Goal: Task Accomplishment & Management: Manage account settings

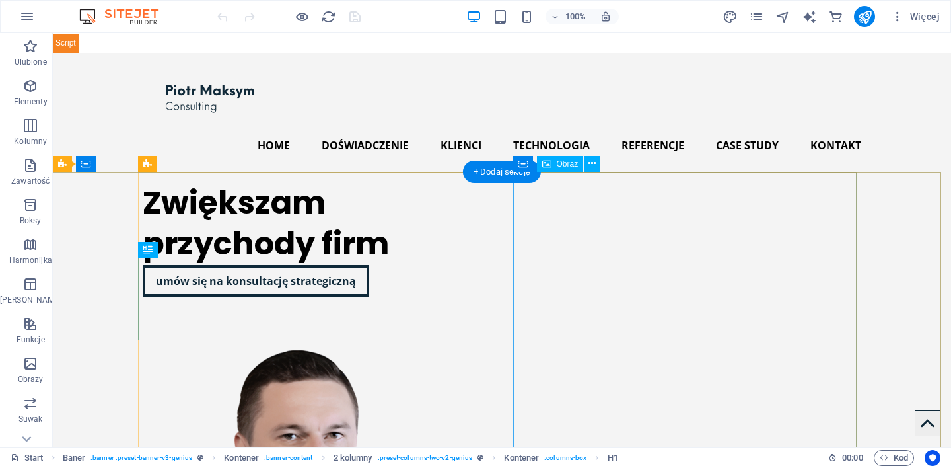
select select "px"
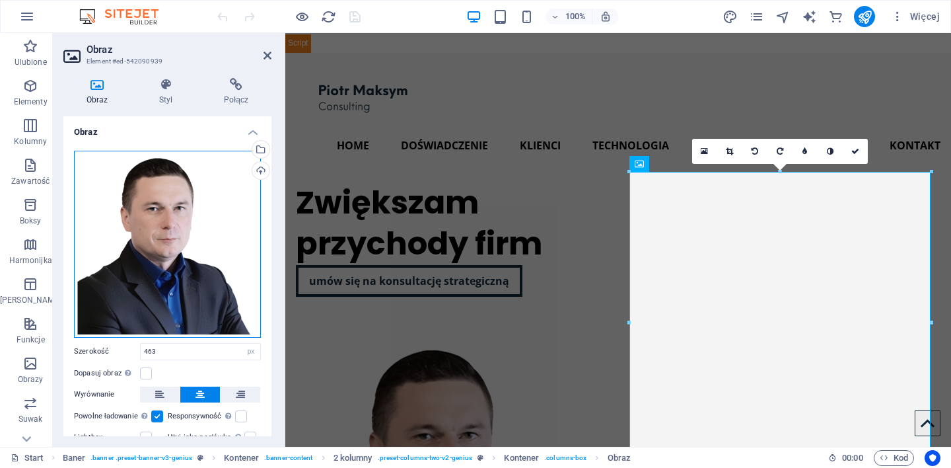
click at [144, 249] on div "Przeciągnij pliki tutaj, kliknij, aby wybrać pliki lub wybierz pliki z Plików l…" at bounding box center [167, 244] width 187 height 187
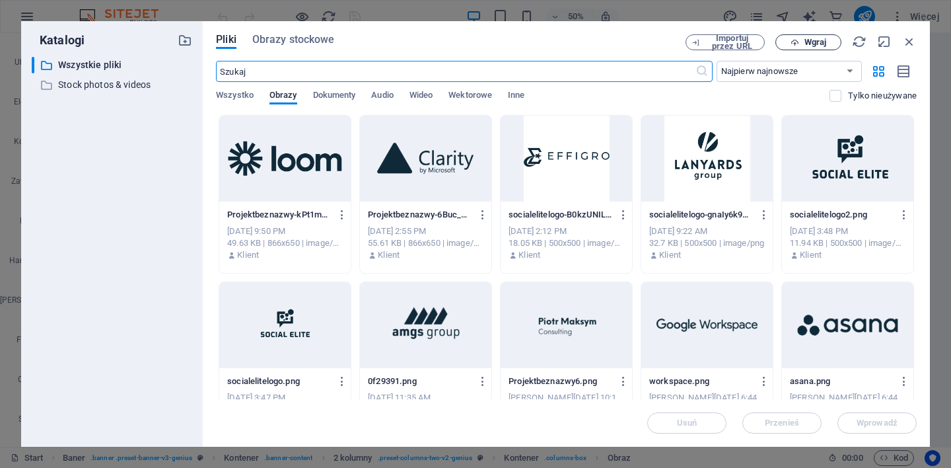
click at [817, 44] on span "Wgraj" at bounding box center [815, 42] width 22 height 8
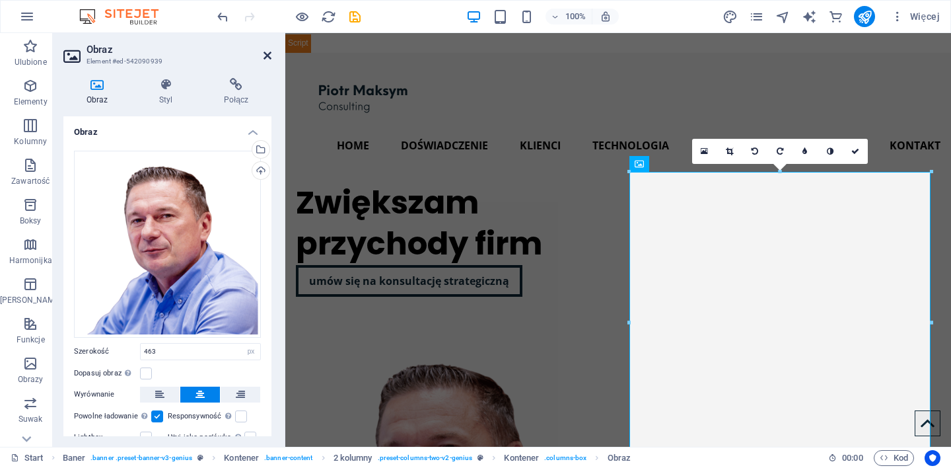
click at [270, 59] on icon at bounding box center [267, 55] width 8 height 11
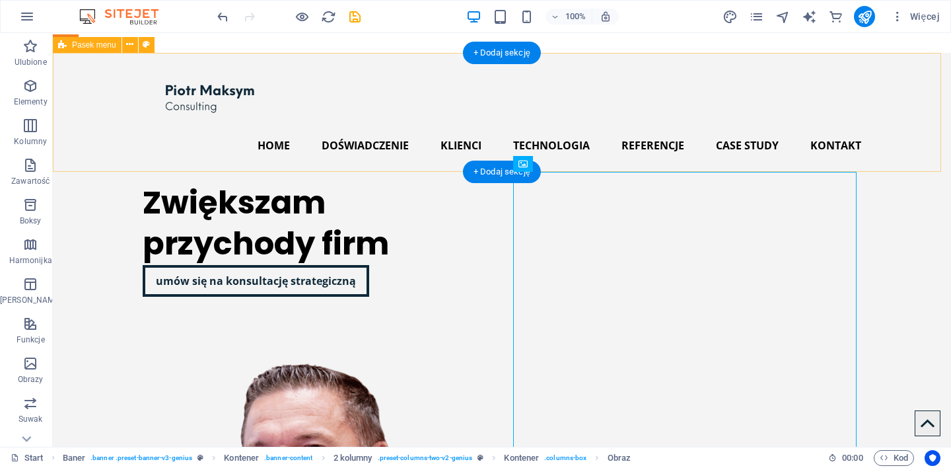
click at [387, 89] on div "Home Doświadczenie Klienci Technologia Referencje Case study Kontakt" at bounding box center [502, 112] width 898 height 119
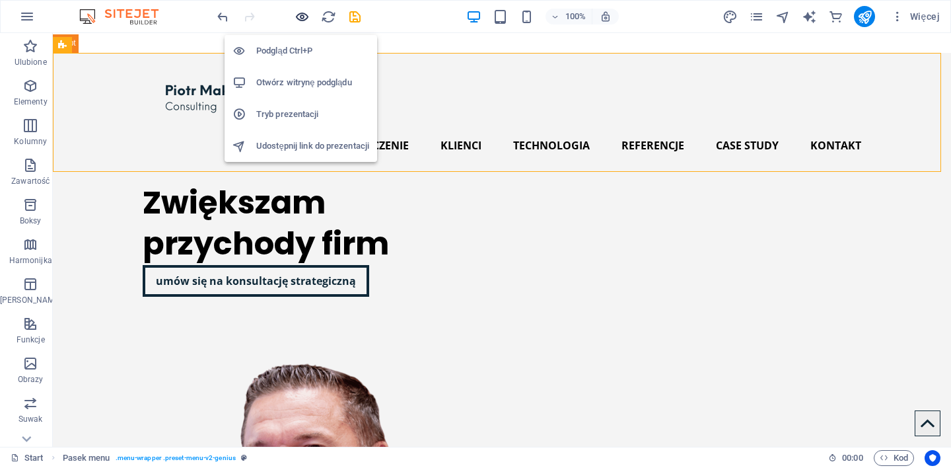
click at [300, 16] on icon "button" at bounding box center [302, 16] width 15 height 15
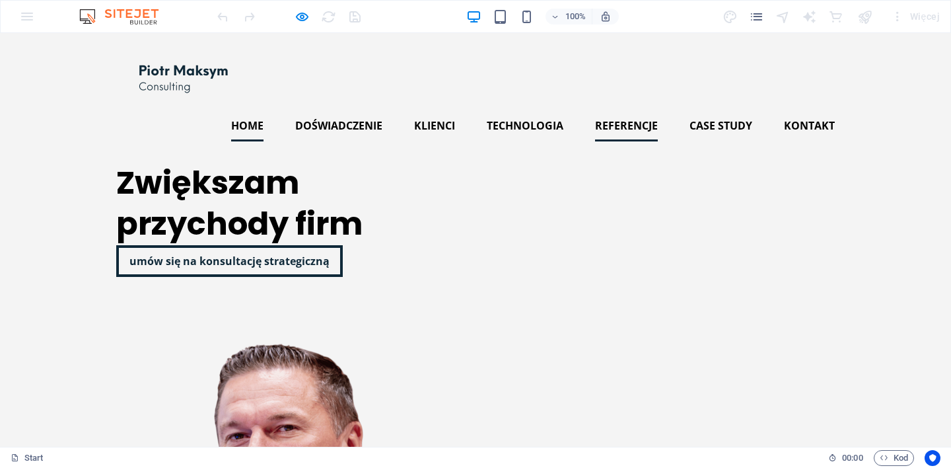
click at [619, 127] on link "Referencje" at bounding box center [626, 126] width 63 height 32
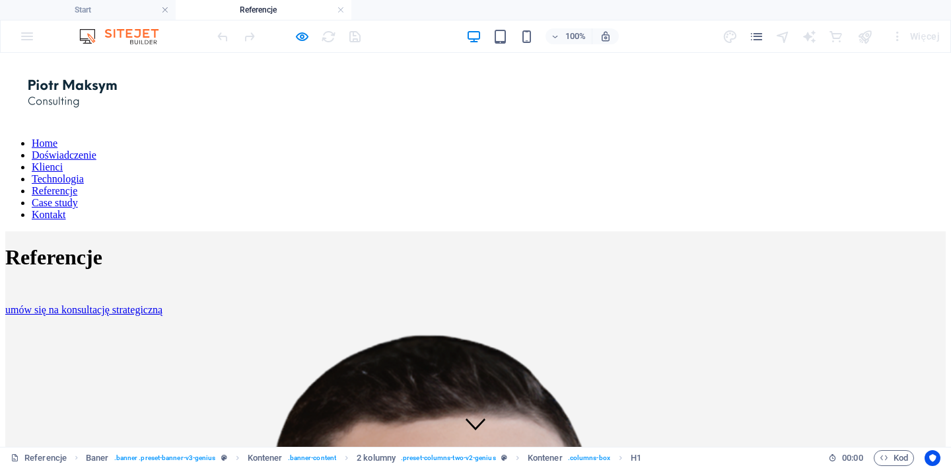
click at [717, 143] on nav "Home Doświadczenie Klienci Technologia Referencje Case study Kontakt" at bounding box center [475, 178] width 940 height 83
click at [816, 148] on nav "Home Doświadczenie Klienci Technologia Referencje Case study Kontakt" at bounding box center [475, 178] width 940 height 83
drag, startPoint x: 514, startPoint y: 147, endPoint x: 452, endPoint y: 148, distance: 62.7
click at [514, 147] on nav "Home Doświadczenie Klienci Technologia Referencje Case study Kontakt" at bounding box center [475, 178] width 940 height 83
click at [236, 147] on nav "Home Doświadczenie Klienci Technologia Referencje Case study Kontakt" at bounding box center [475, 178] width 940 height 83
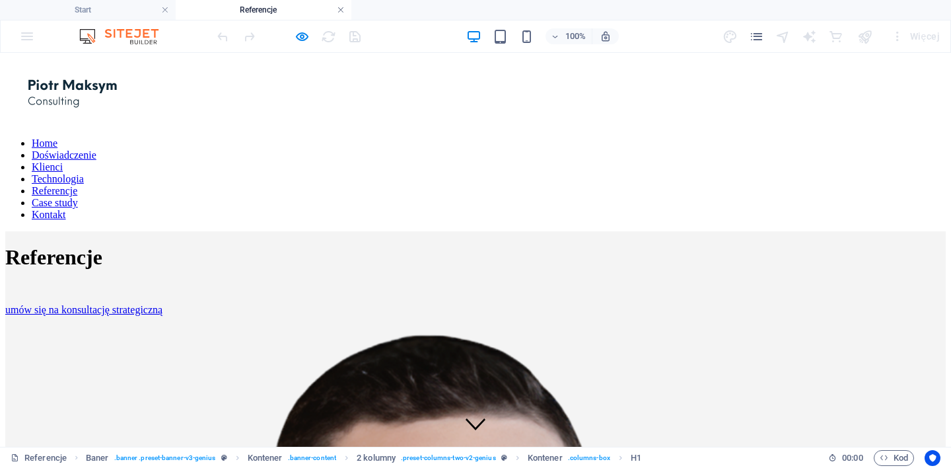
click at [341, 9] on link at bounding box center [341, 10] width 8 height 13
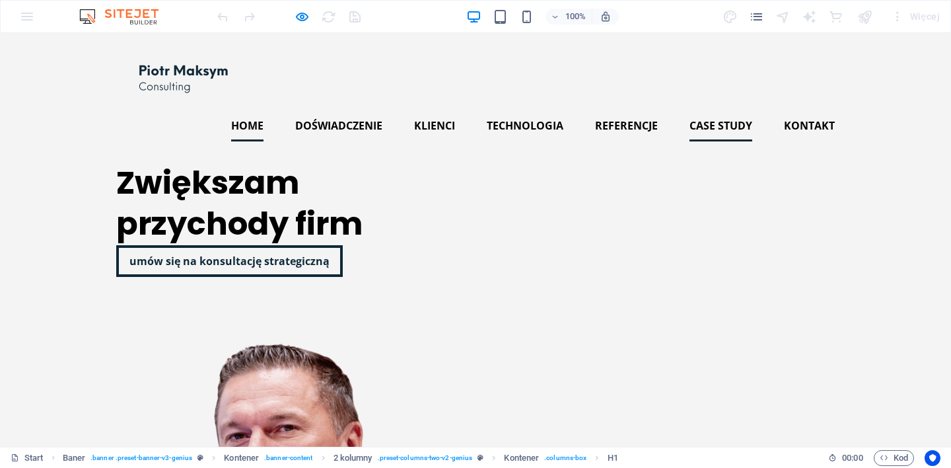
click at [736, 126] on link "Case study" at bounding box center [720, 126] width 63 height 32
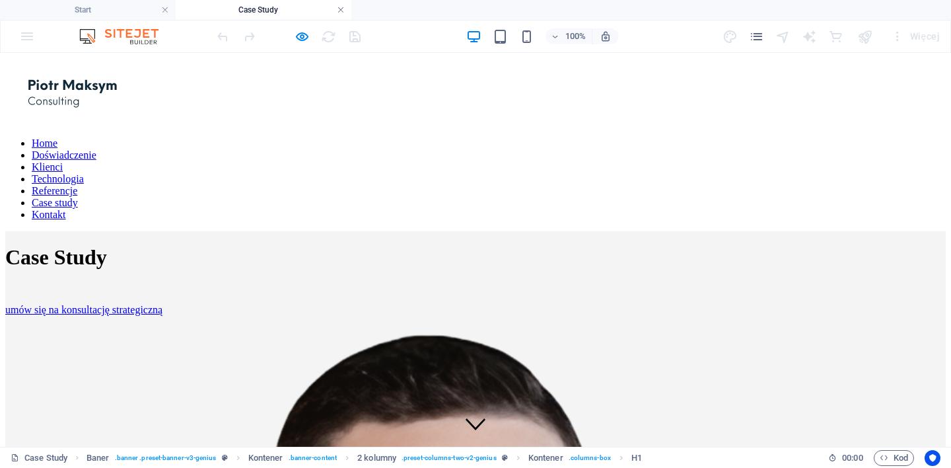
click at [342, 9] on link at bounding box center [341, 10] width 8 height 13
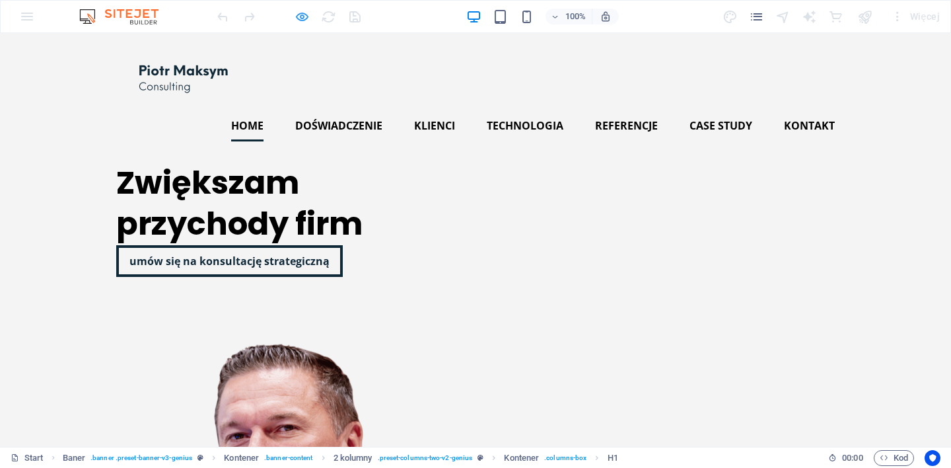
click at [303, 20] on icon "button" at bounding box center [302, 16] width 15 height 15
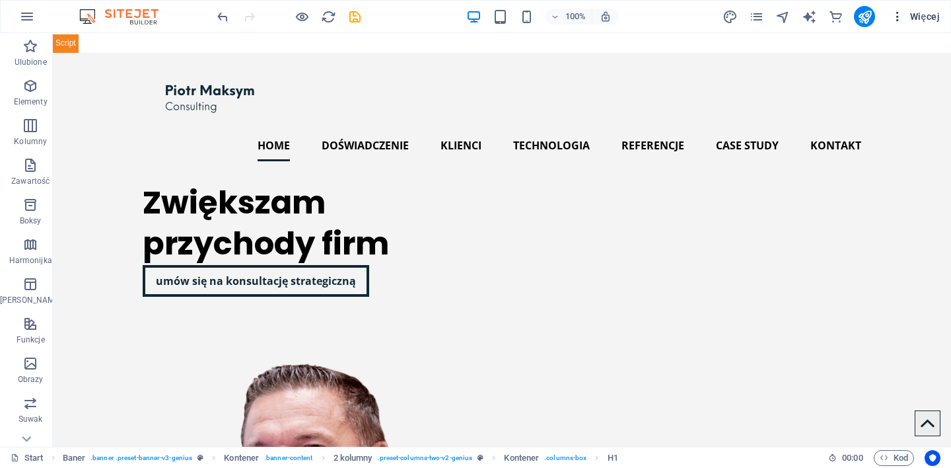
click at [934, 17] on span "Więcej" at bounding box center [915, 16] width 49 height 13
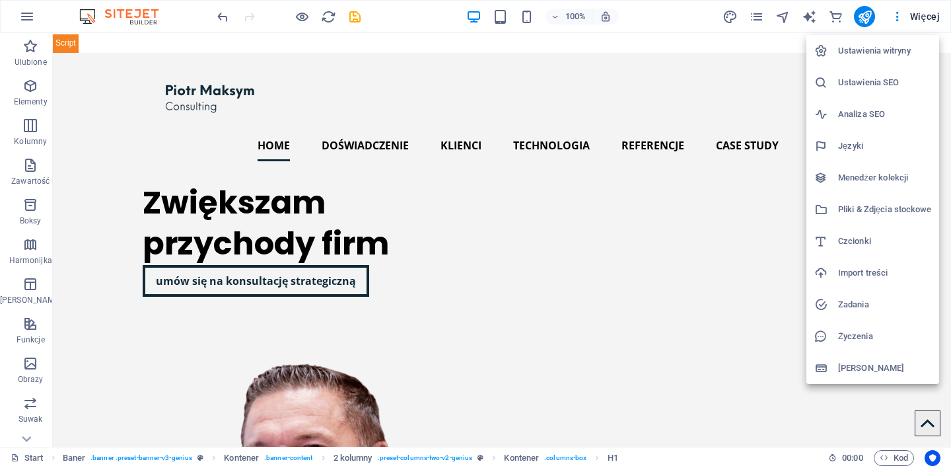
click at [898, 16] on div at bounding box center [475, 234] width 951 height 468
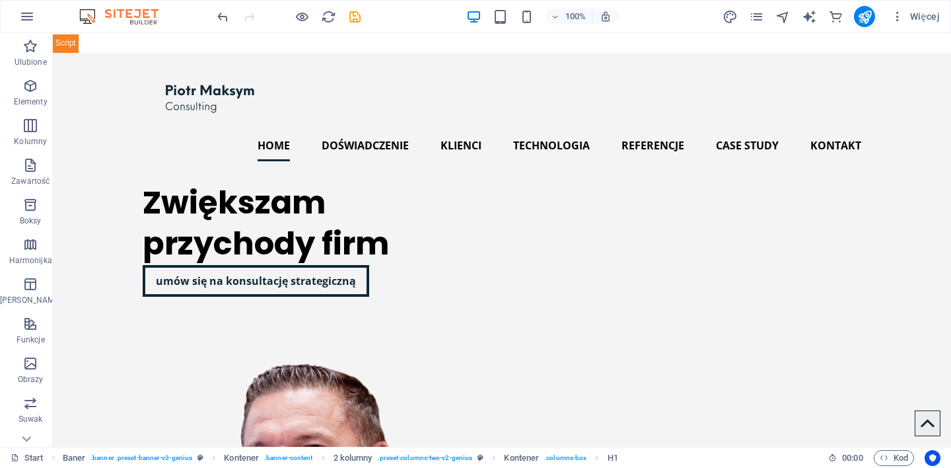
click at [898, 16] on icon "button" at bounding box center [897, 16] width 13 height 13
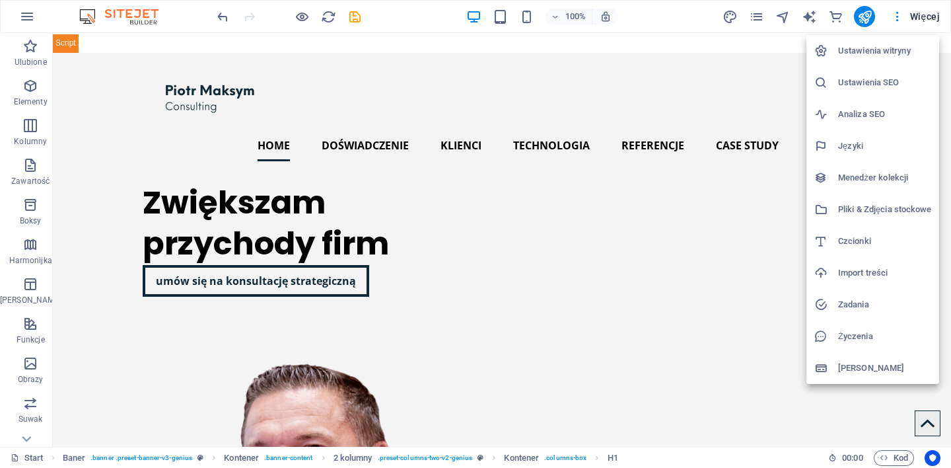
click at [929, 14] on div at bounding box center [475, 234] width 951 height 468
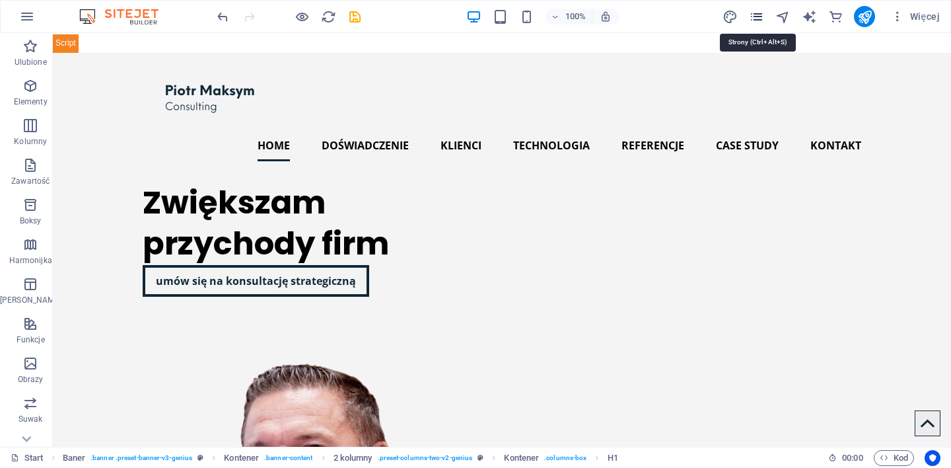
click at [754, 17] on icon "pages" at bounding box center [756, 16] width 15 height 15
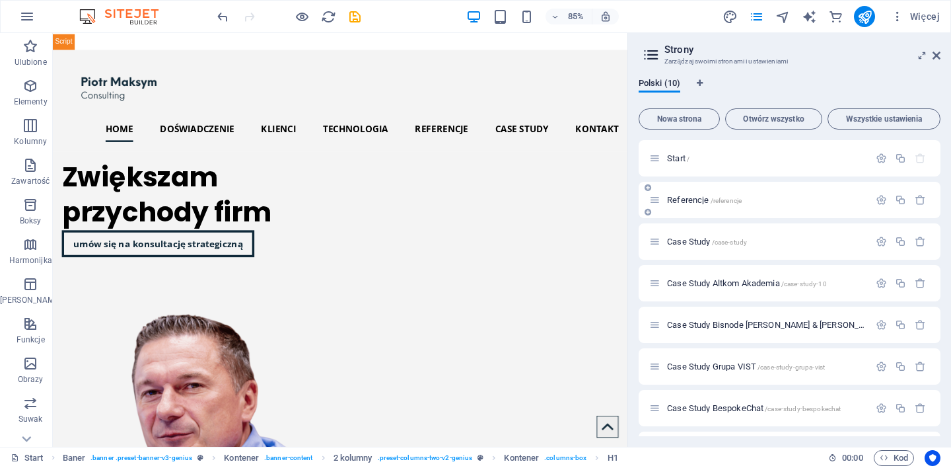
click at [763, 200] on p "Referencje /referencje" at bounding box center [766, 199] width 198 height 9
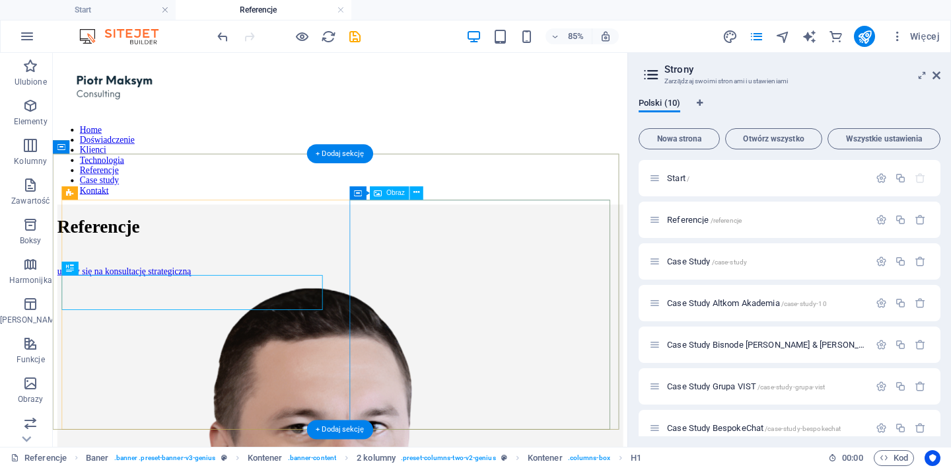
select select "%"
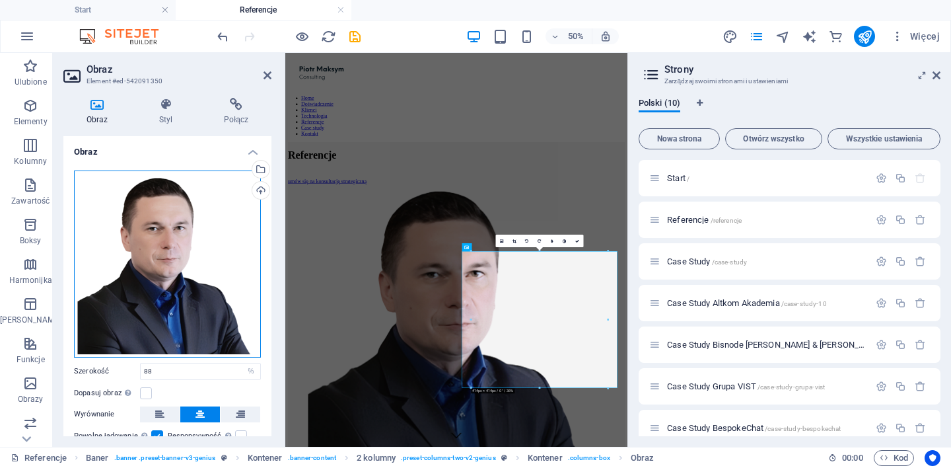
click at [177, 259] on div "Przeciągnij pliki tutaj, kliknij, aby wybrać pliki lub wybierz pliki z Plików l…" at bounding box center [167, 263] width 187 height 187
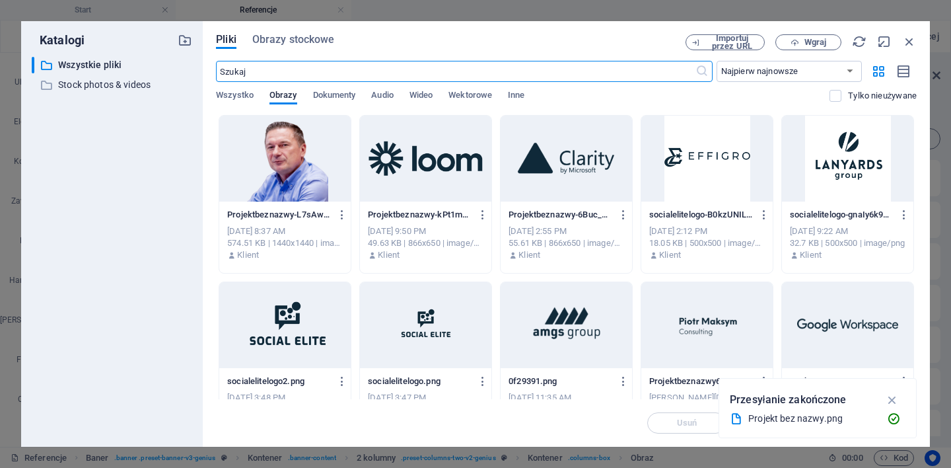
click at [283, 158] on div at bounding box center [284, 159] width 131 height 86
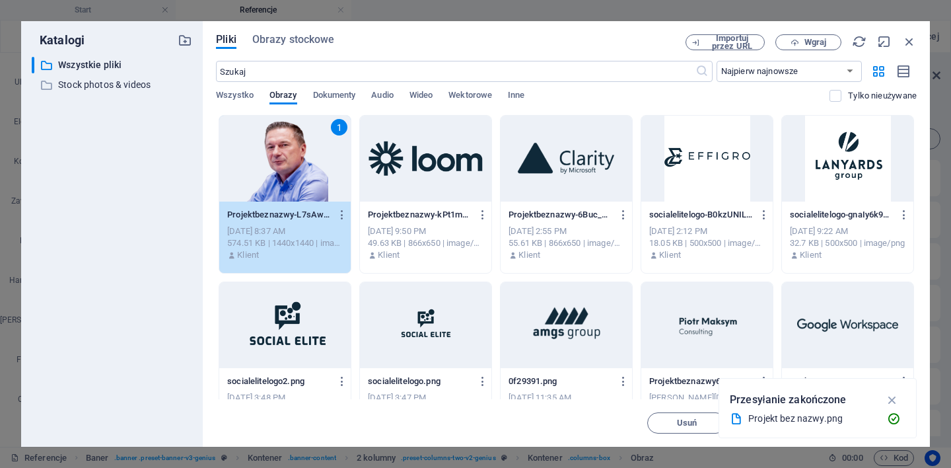
click at [283, 158] on div "1" at bounding box center [284, 159] width 131 height 86
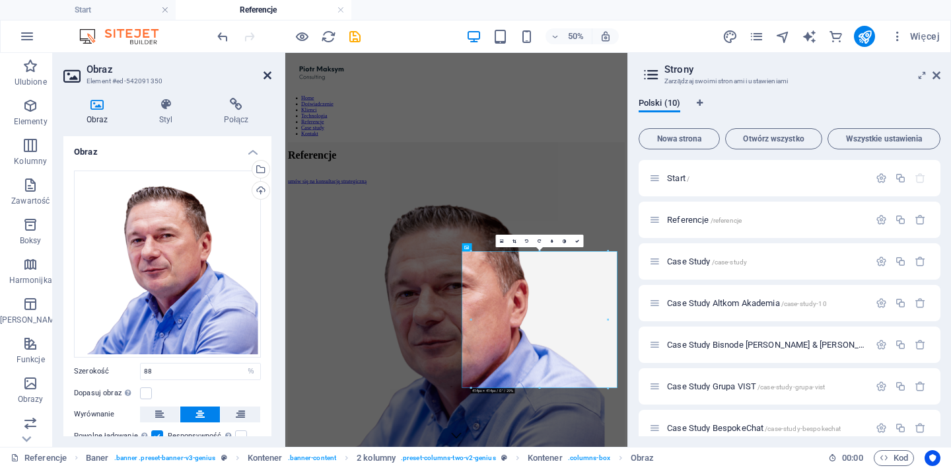
click at [268, 73] on icon at bounding box center [267, 75] width 8 height 11
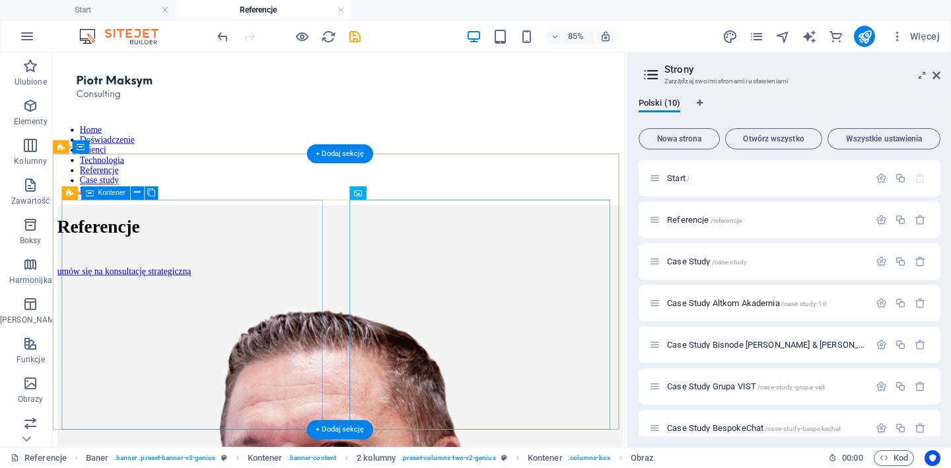
click at [337, 308] on div "Referencje umów się na konsultację strategiczną" at bounding box center [391, 273] width 666 height 85
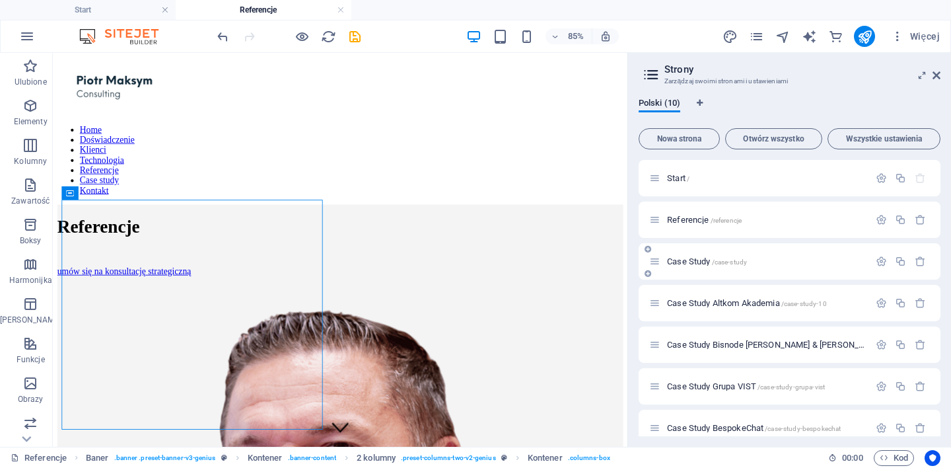
click at [696, 262] on span "Case Study /case-study" at bounding box center [707, 261] width 80 height 10
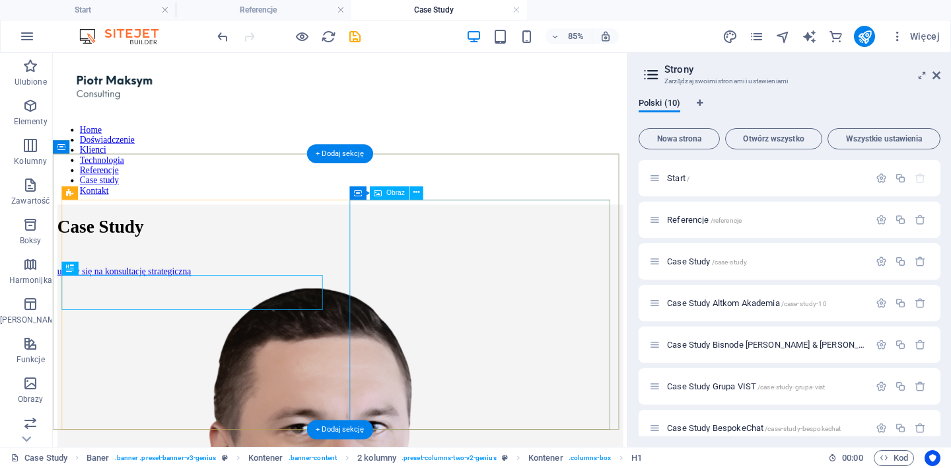
select select "%"
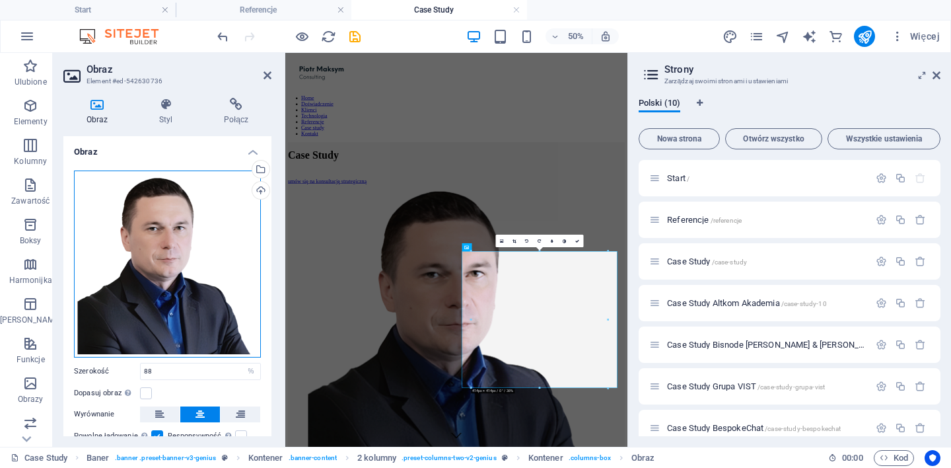
click at [164, 260] on div "Przeciągnij pliki tutaj, kliknij, aby wybrać pliki lub wybierz pliki z Plików l…" at bounding box center [167, 263] width 187 height 187
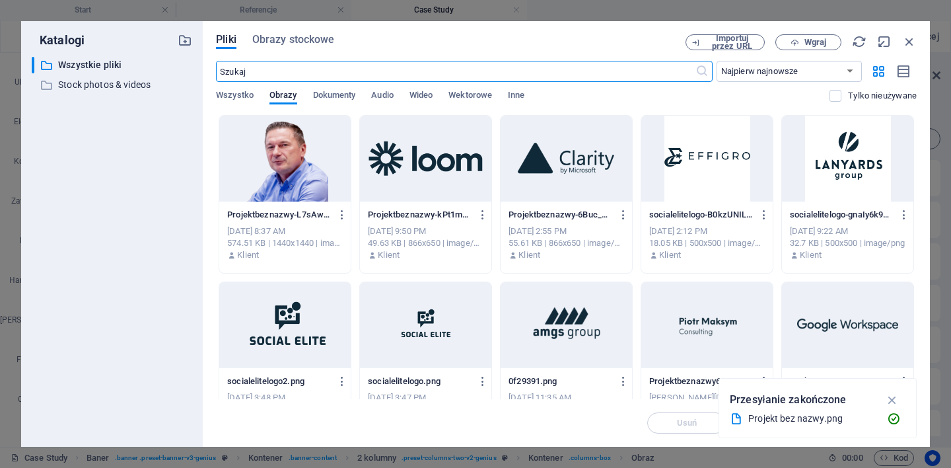
click at [295, 155] on div at bounding box center [284, 159] width 131 height 86
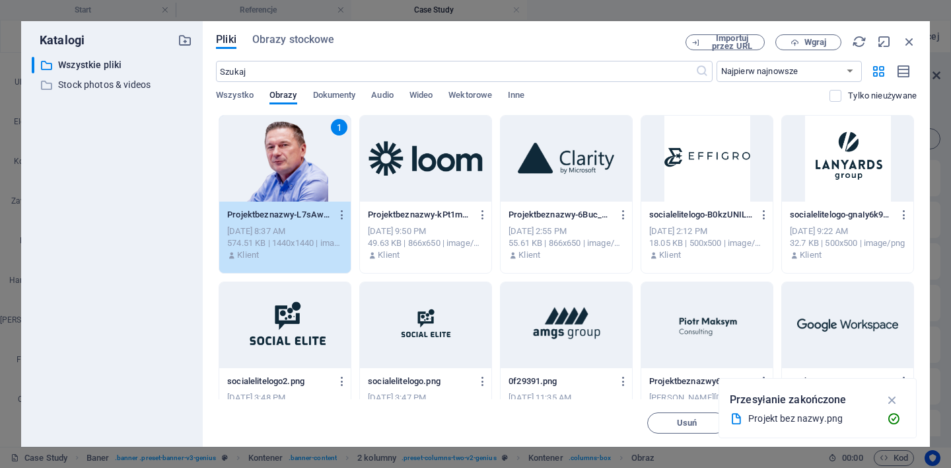
click at [295, 155] on div "1" at bounding box center [284, 159] width 131 height 86
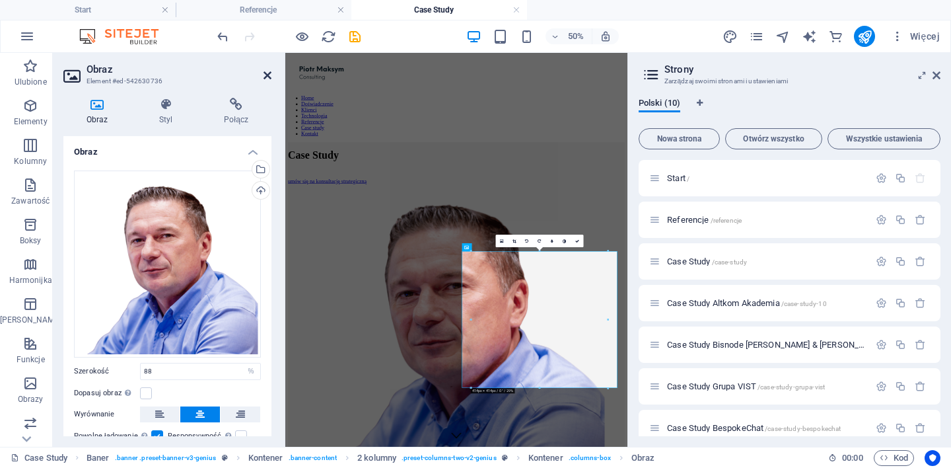
click at [265, 75] on icon at bounding box center [267, 75] width 8 height 11
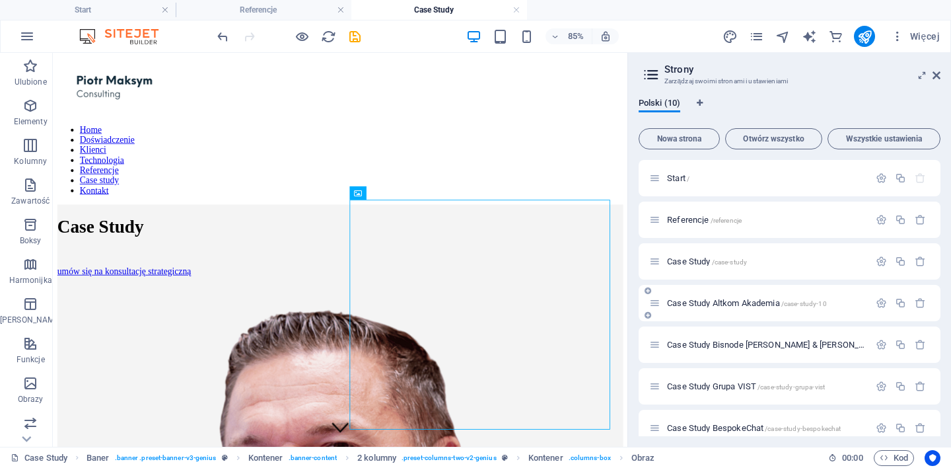
click at [728, 310] on div "Case Study Altkom Akademia /case-study-10" at bounding box center [759, 302] width 220 height 15
click at [720, 305] on span "Case Study Altkom Akademia /case-study-10" at bounding box center [747, 303] width 160 height 10
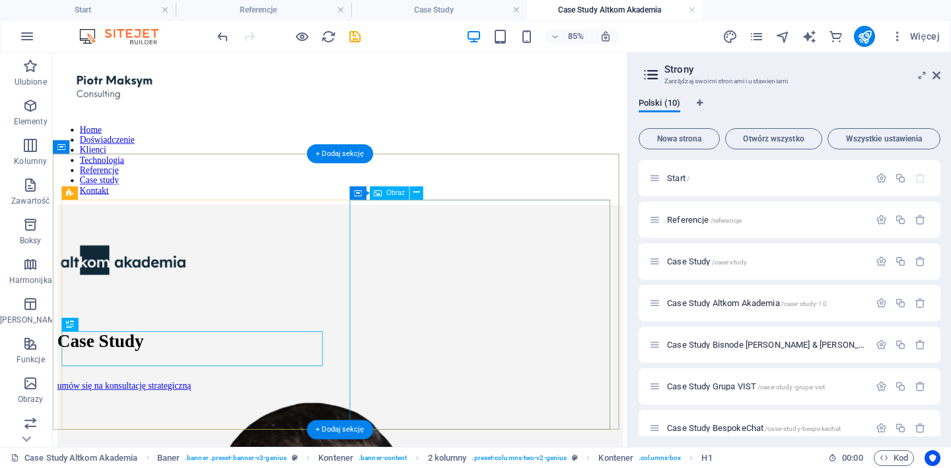
select select "%"
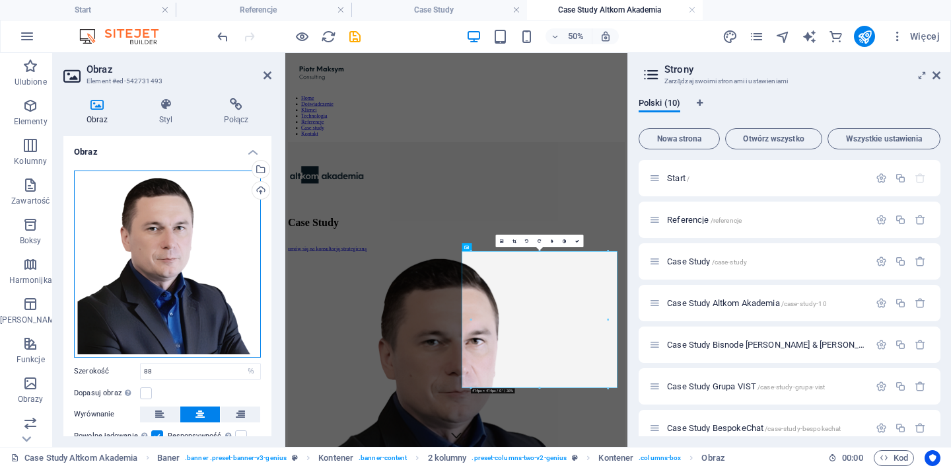
click at [166, 261] on div "Przeciągnij pliki tutaj, kliknij, aby wybrać pliki lub wybierz pliki z Plików l…" at bounding box center [167, 263] width 187 height 187
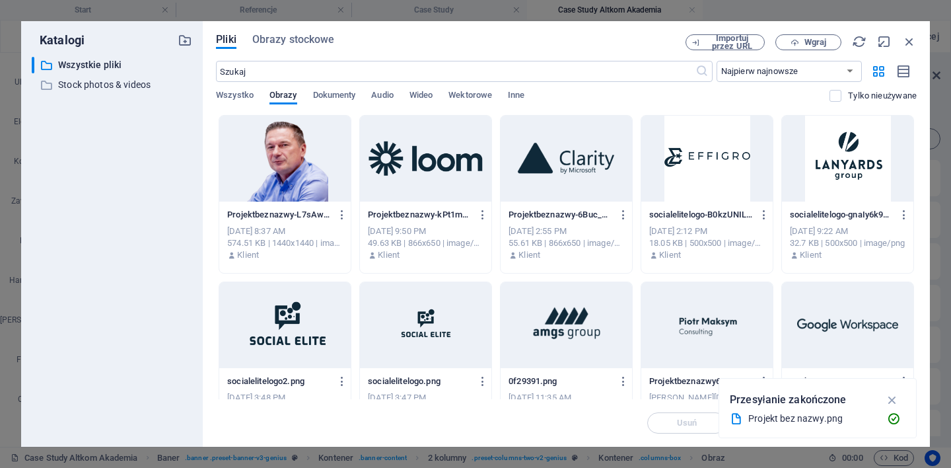
click at [302, 170] on div at bounding box center [284, 159] width 131 height 86
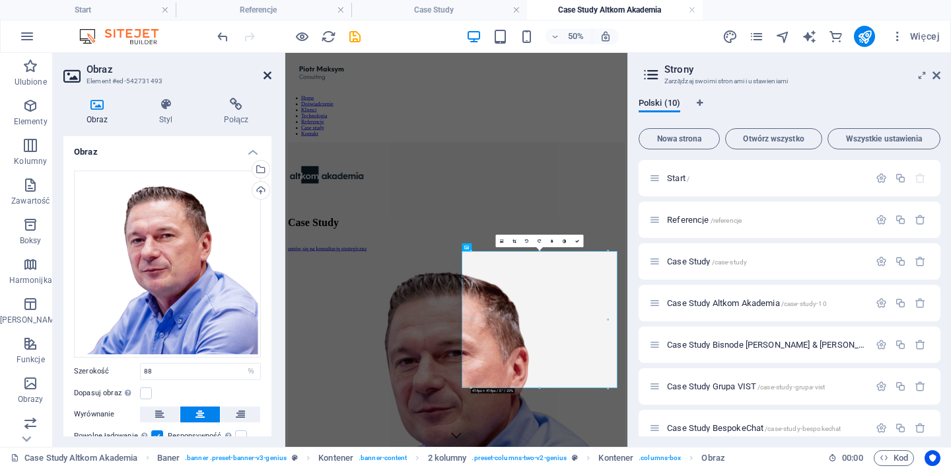
click at [265, 76] on icon at bounding box center [267, 75] width 8 height 11
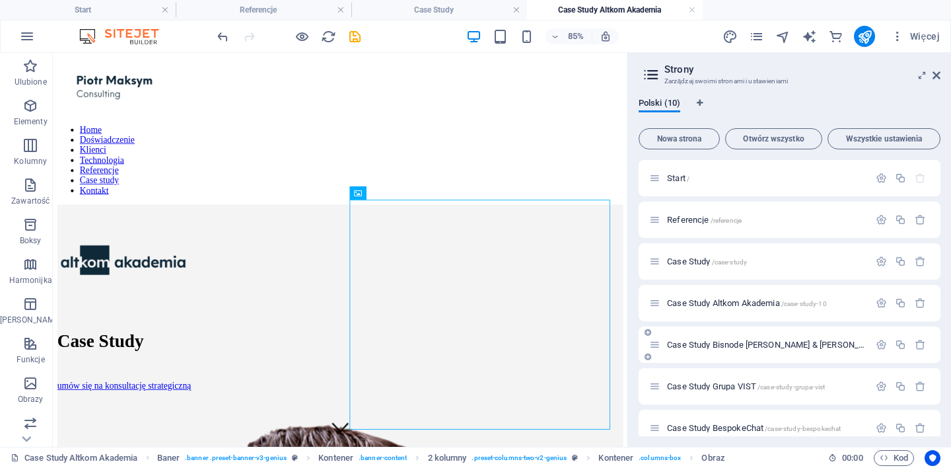
click at [708, 345] on span "Case Study Bisnode [PERSON_NAME] & [PERSON_NAME] /case-study-bisnode-dun-and-br…" at bounding box center [837, 344] width 340 height 10
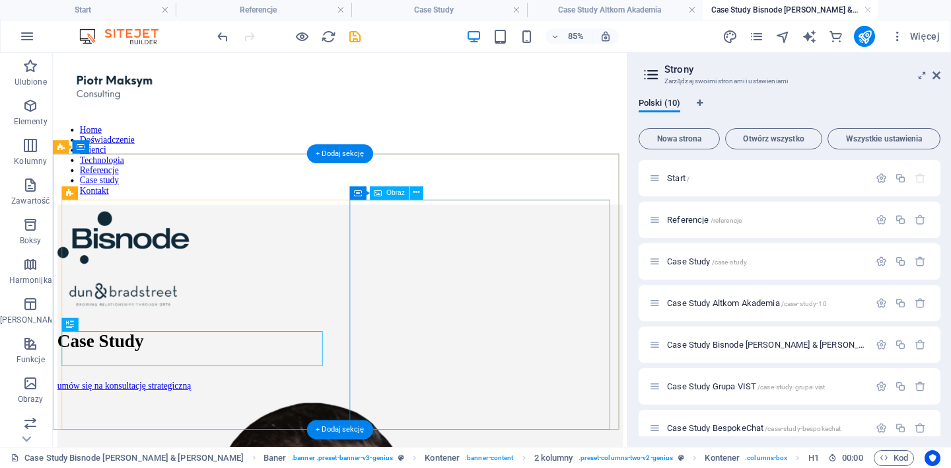
select select "%"
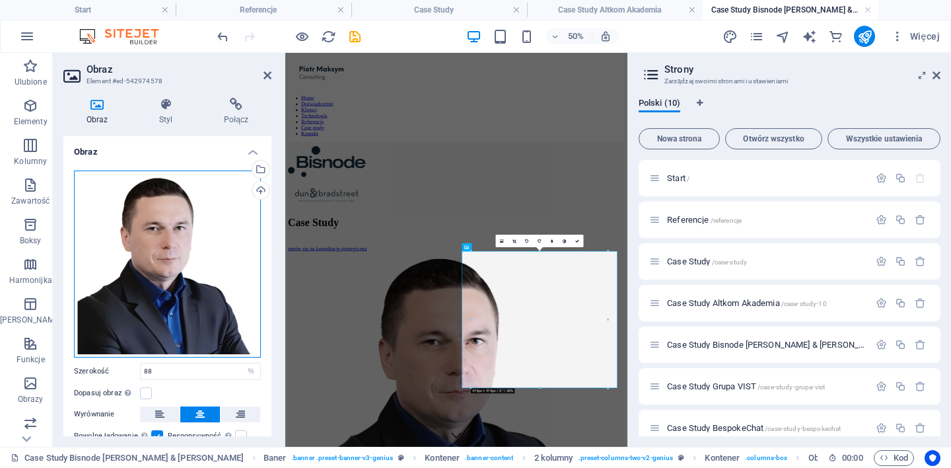
click at [167, 257] on div "Przeciągnij pliki tutaj, kliknij, aby wybrać pliki lub wybierz pliki z Plików l…" at bounding box center [167, 263] width 187 height 187
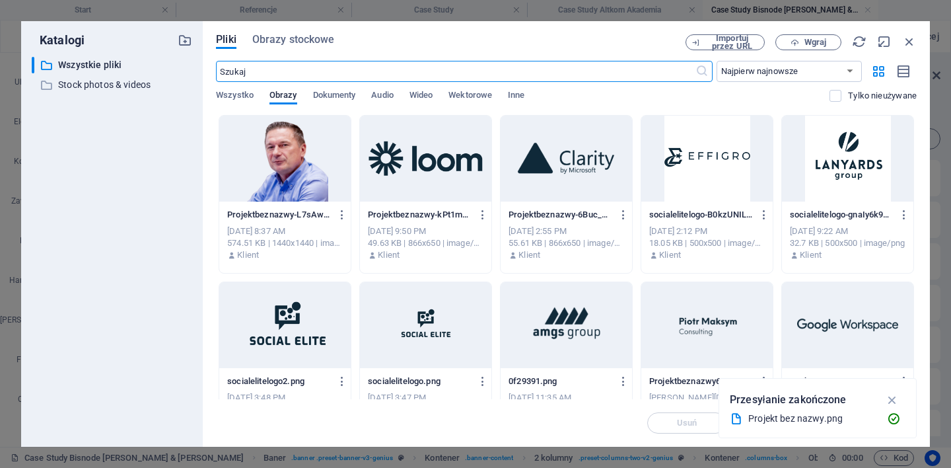
click at [300, 166] on div at bounding box center [284, 159] width 131 height 86
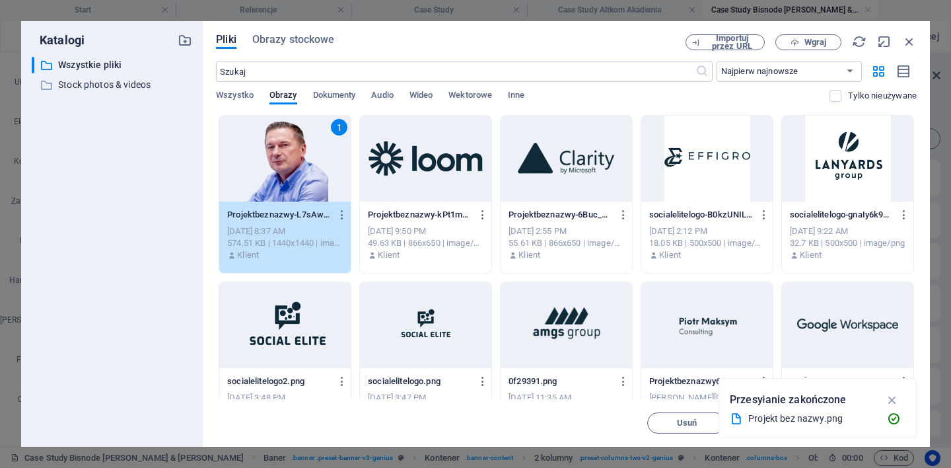
click at [300, 166] on div "1" at bounding box center [284, 159] width 131 height 86
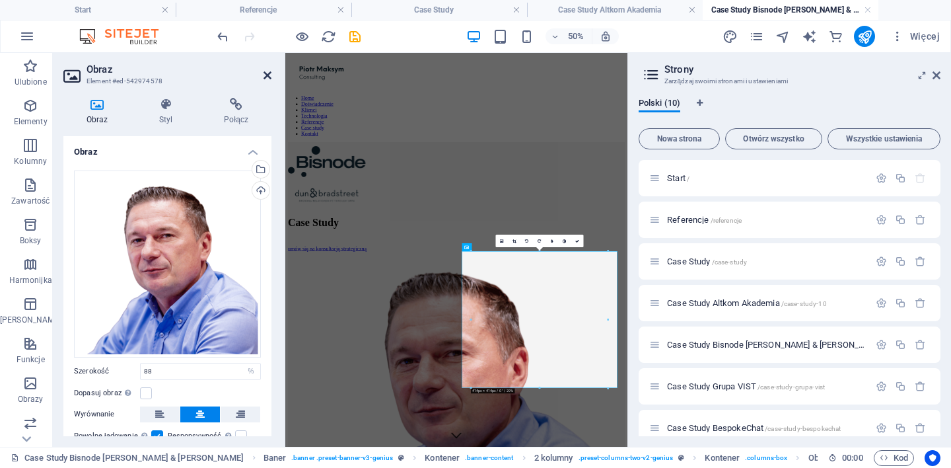
drag, startPoint x: 265, startPoint y: 69, endPoint x: 265, endPoint y: 42, distance: 27.1
click at [265, 70] on icon at bounding box center [267, 75] width 8 height 11
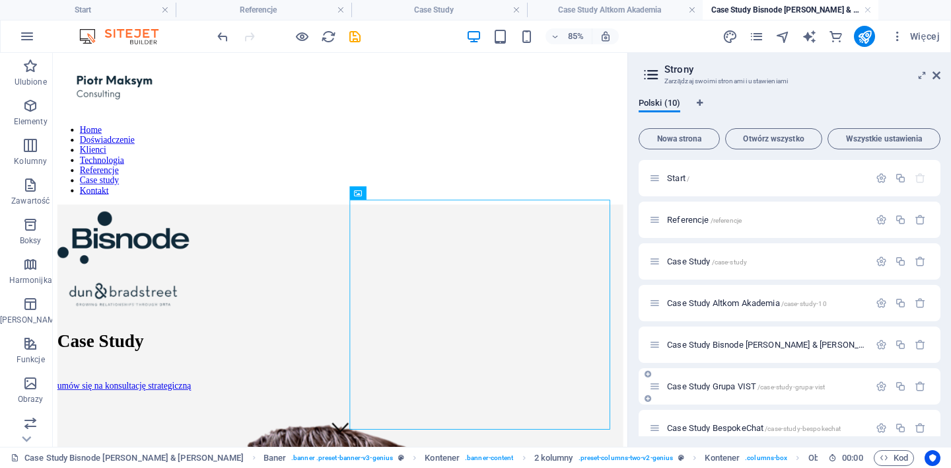
scroll to position [23, 0]
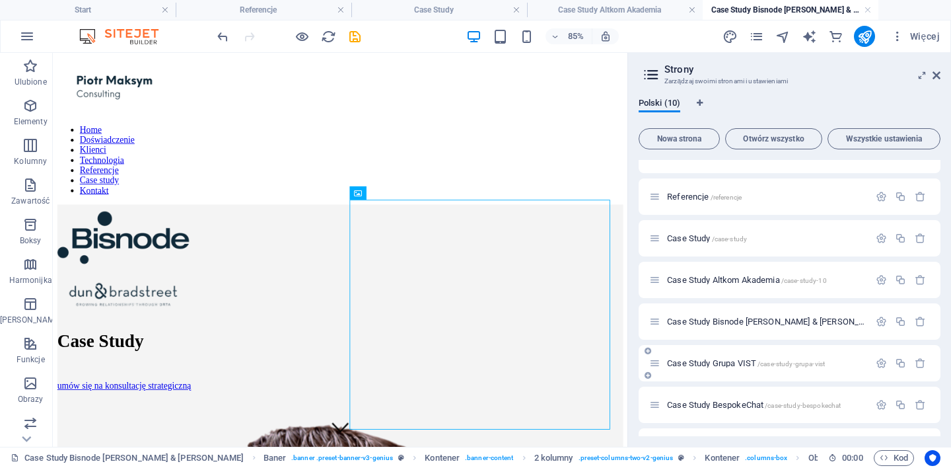
click at [743, 360] on span "Case Study Grupa VIST /case-study-grupa-vist" at bounding box center [746, 363] width 158 height 10
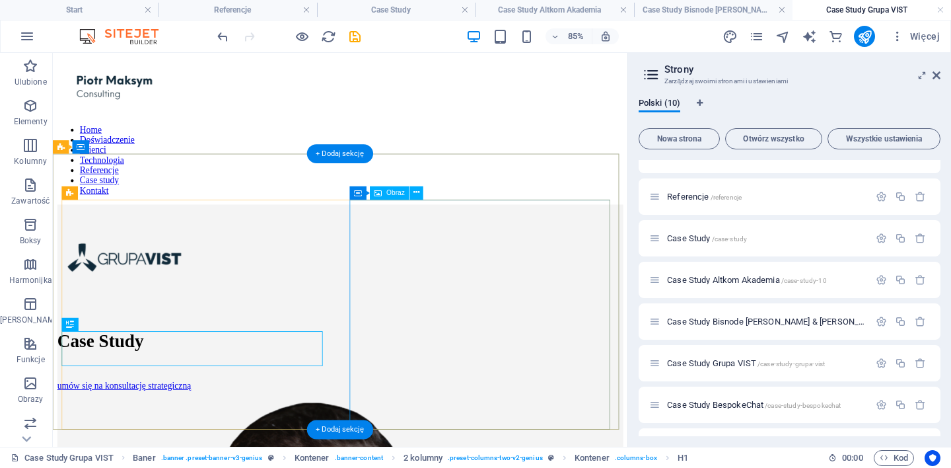
scroll to position [0, 0]
select select "%"
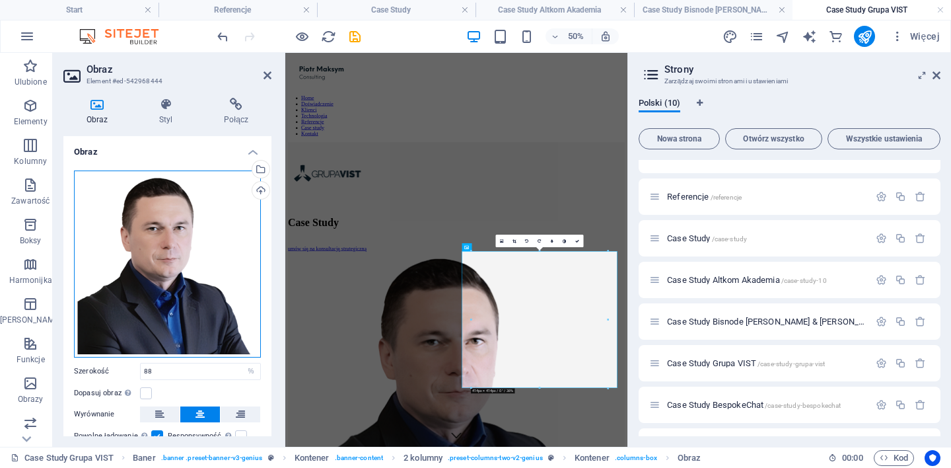
click at [143, 268] on div "Przeciągnij pliki tutaj, kliknij, aby wybrać pliki lub wybierz pliki z Plików l…" at bounding box center [167, 263] width 187 height 187
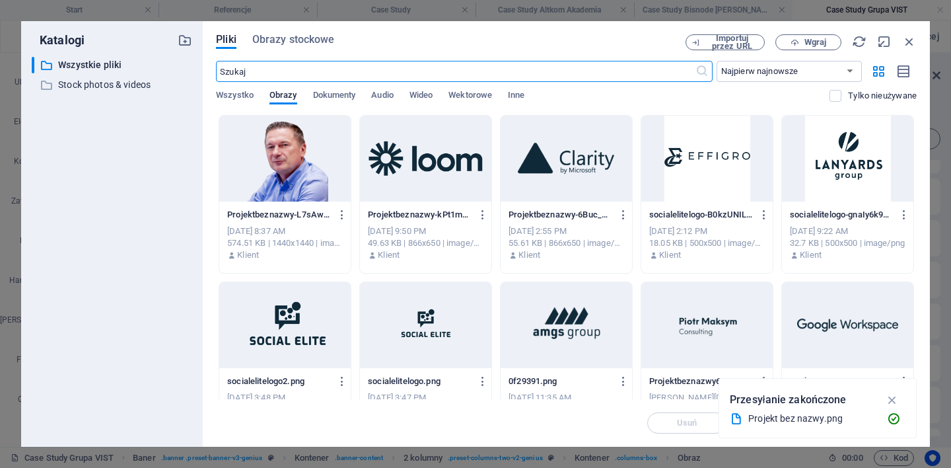
click at [283, 170] on div at bounding box center [284, 159] width 131 height 86
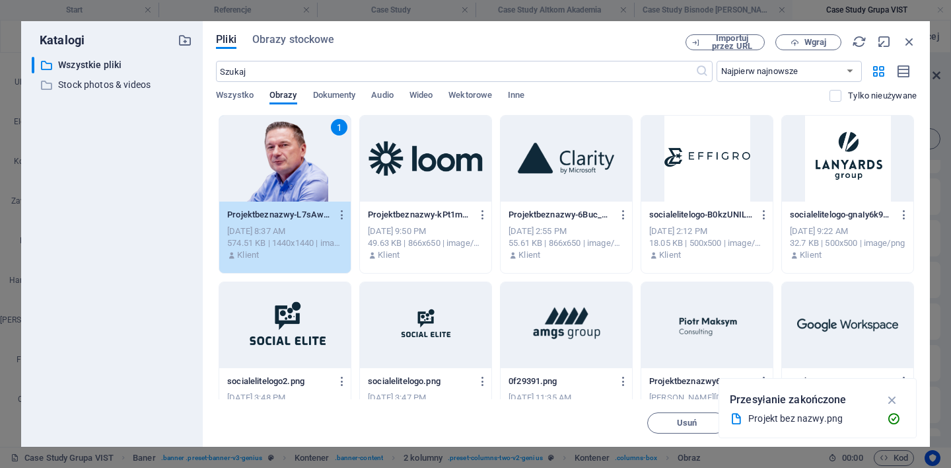
click at [283, 170] on div "1" at bounding box center [284, 159] width 131 height 86
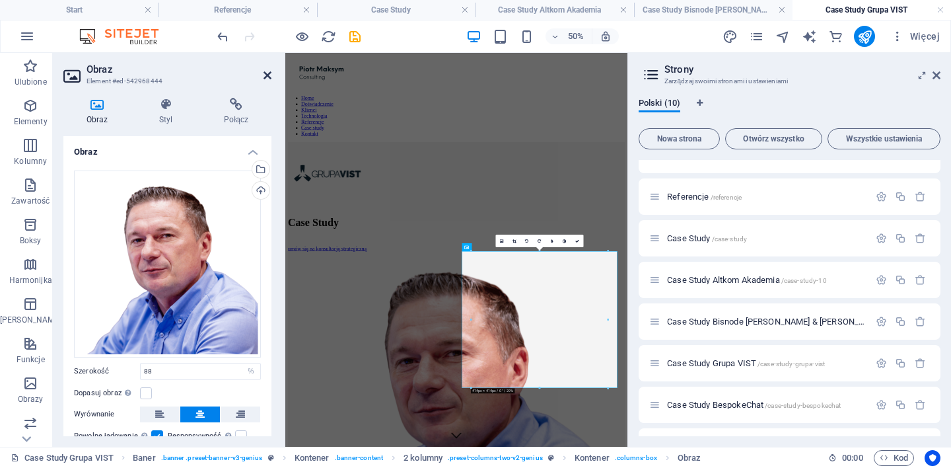
drag, startPoint x: 268, startPoint y: 73, endPoint x: 652, endPoint y: 237, distance: 418.0
click at [268, 73] on icon at bounding box center [267, 75] width 8 height 11
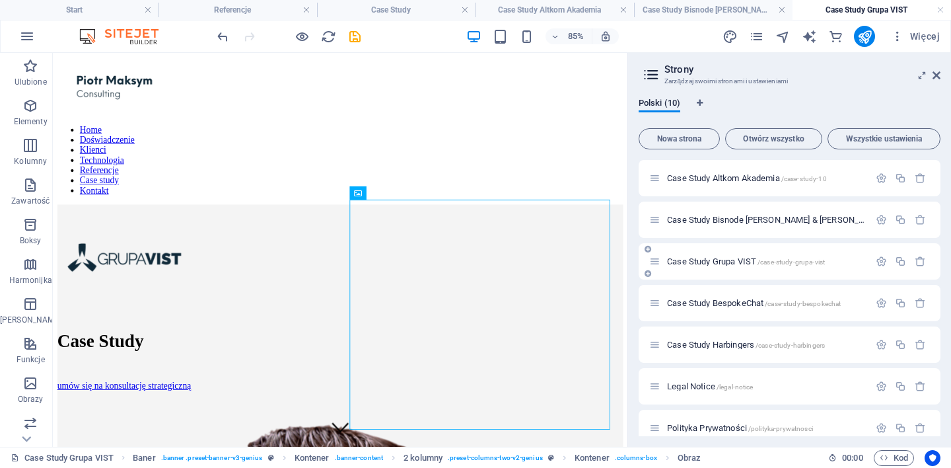
scroll to position [140, 0]
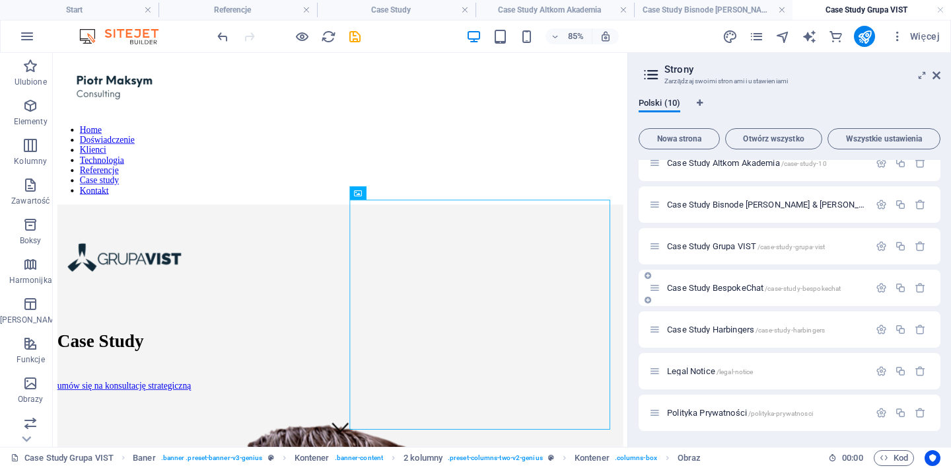
click at [728, 287] on span "Case Study BespokeChat /case-study-bespokechat" at bounding box center [754, 288] width 174 height 10
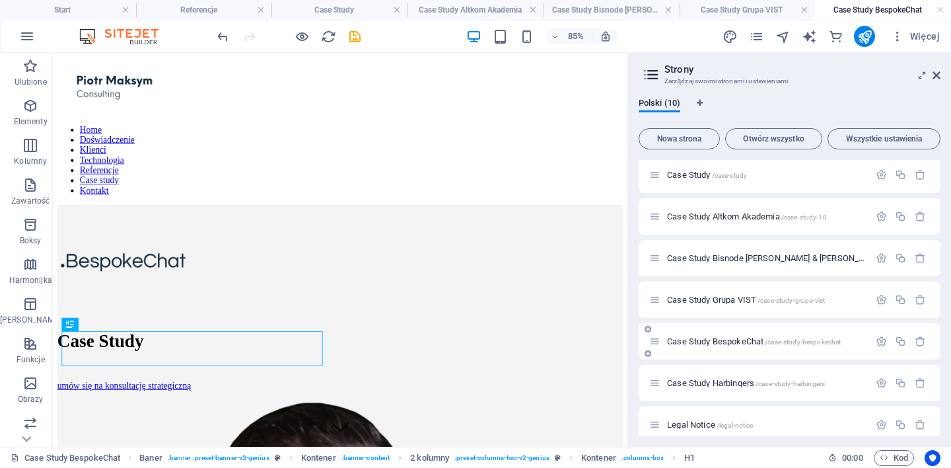
scroll to position [0, 0]
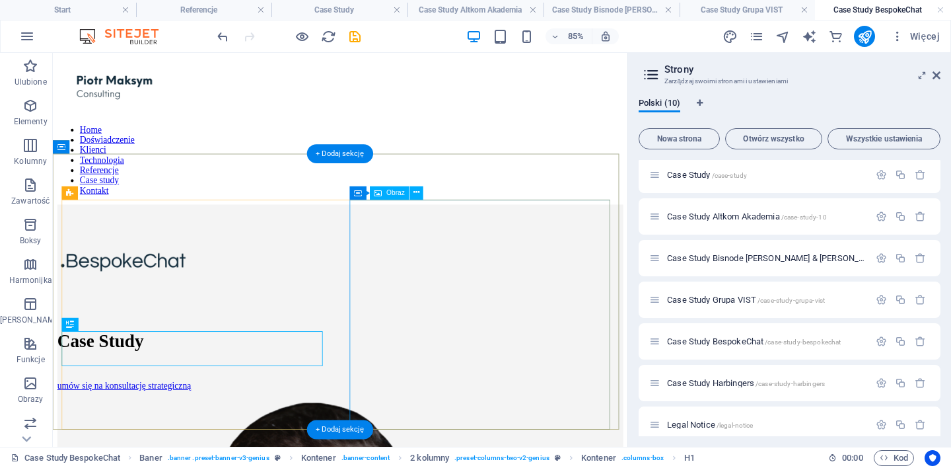
select select "%"
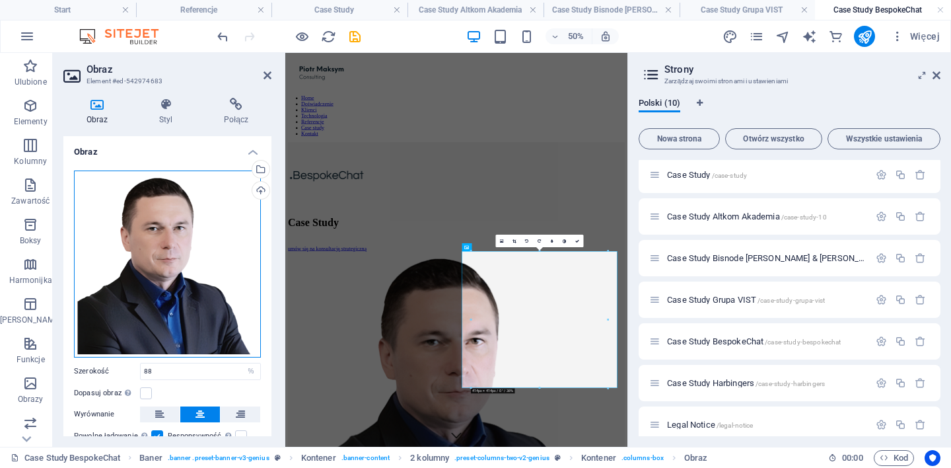
click at [164, 257] on div "Przeciągnij pliki tutaj, kliknij, aby wybrać pliki lub wybierz pliki z Plików l…" at bounding box center [167, 263] width 187 height 187
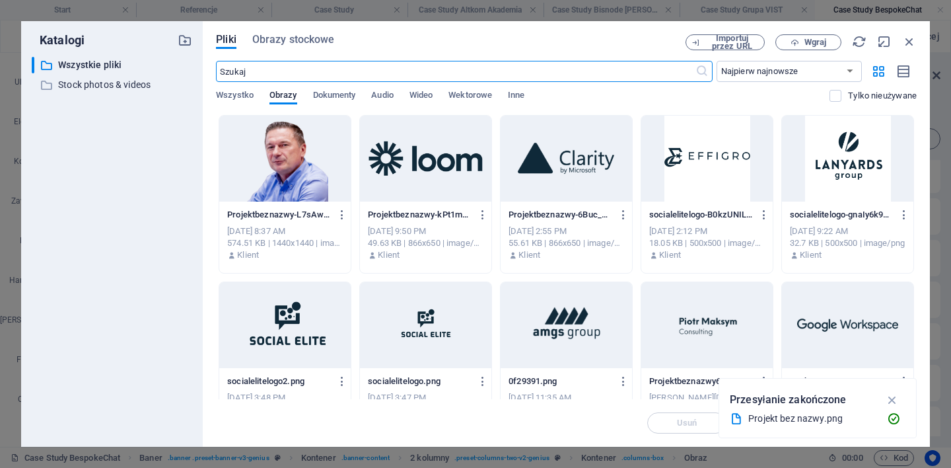
click at [293, 161] on div at bounding box center [284, 159] width 131 height 86
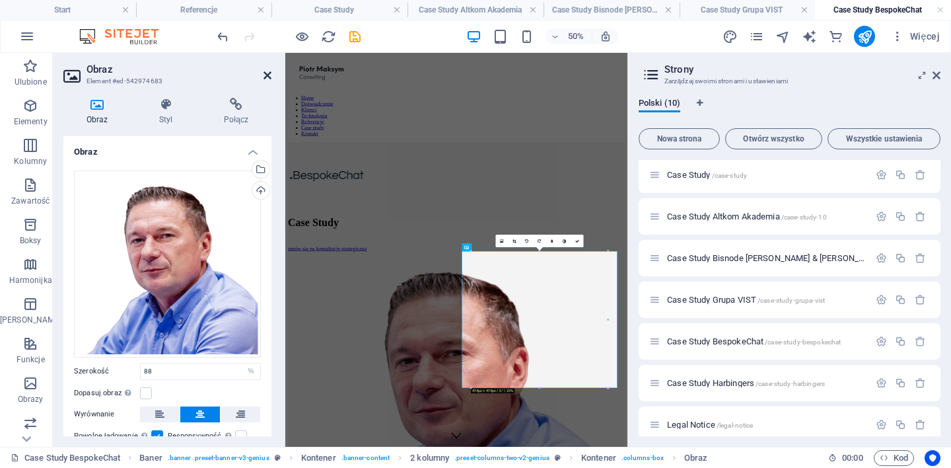
click at [263, 75] on icon at bounding box center [267, 75] width 8 height 11
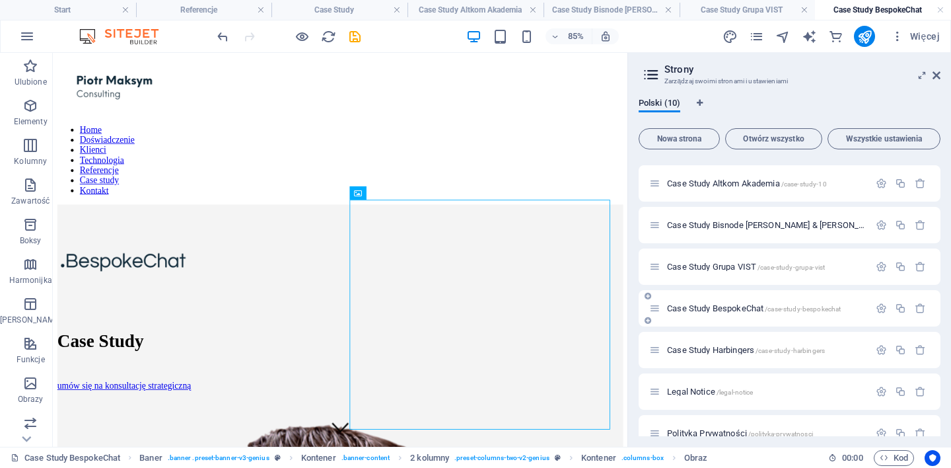
scroll to position [140, 0]
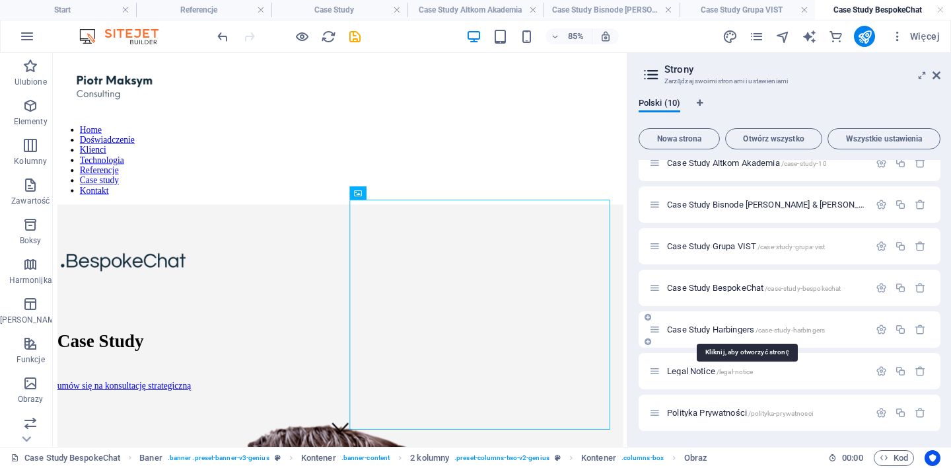
click at [721, 326] on span "Case Study Harbingers /case-study-harbingers" at bounding box center [746, 329] width 158 height 10
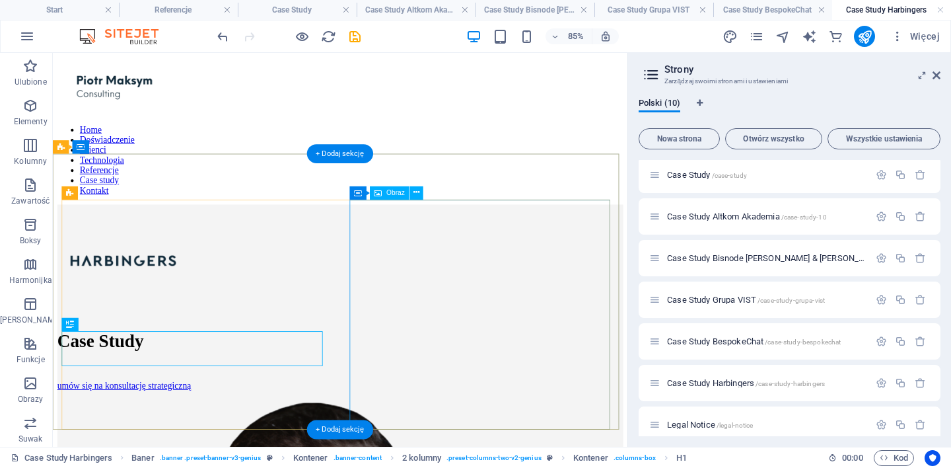
scroll to position [0, 0]
select select "%"
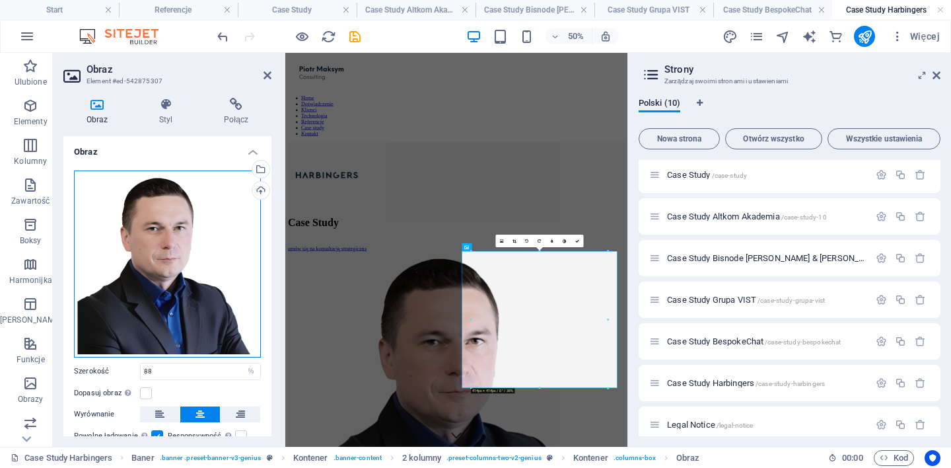
click at [175, 267] on div "Przeciągnij pliki tutaj, kliknij, aby wybrać pliki lub wybierz pliki z Plików l…" at bounding box center [167, 263] width 187 height 187
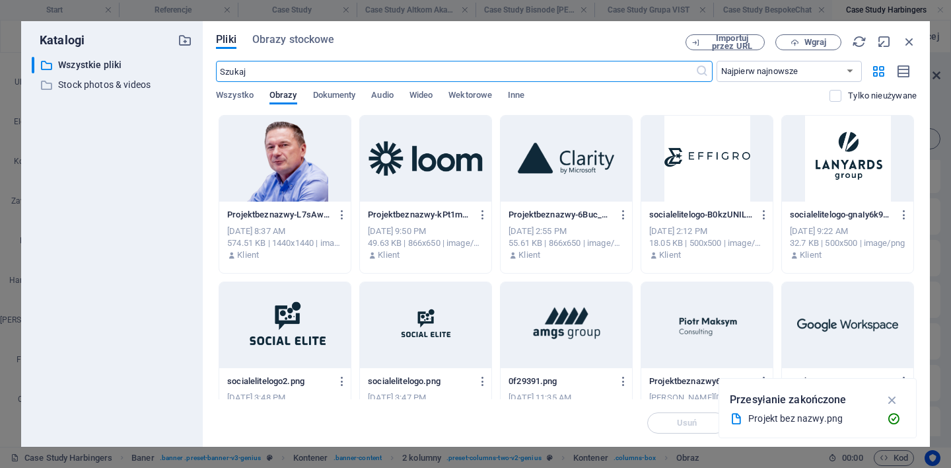
click at [294, 162] on div at bounding box center [284, 159] width 131 height 86
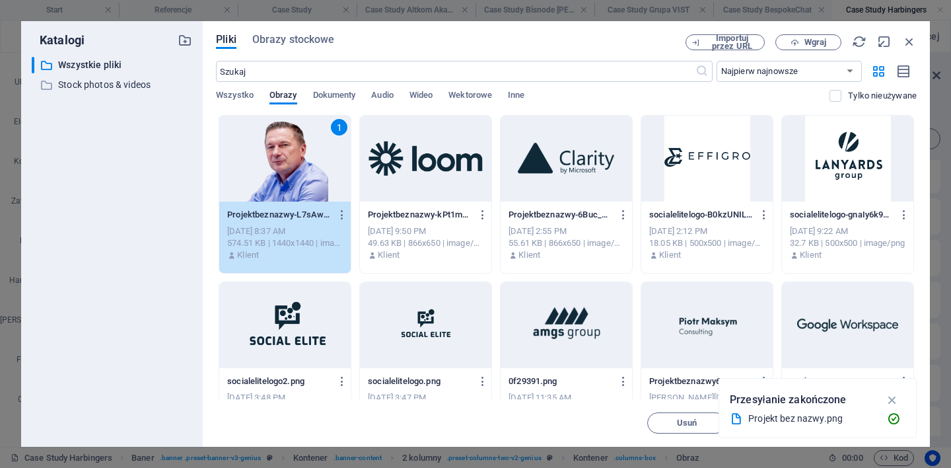
drag, startPoint x: 294, startPoint y: 162, endPoint x: 15, endPoint y: 218, distance: 284.3
click at [294, 162] on div "1" at bounding box center [284, 159] width 131 height 86
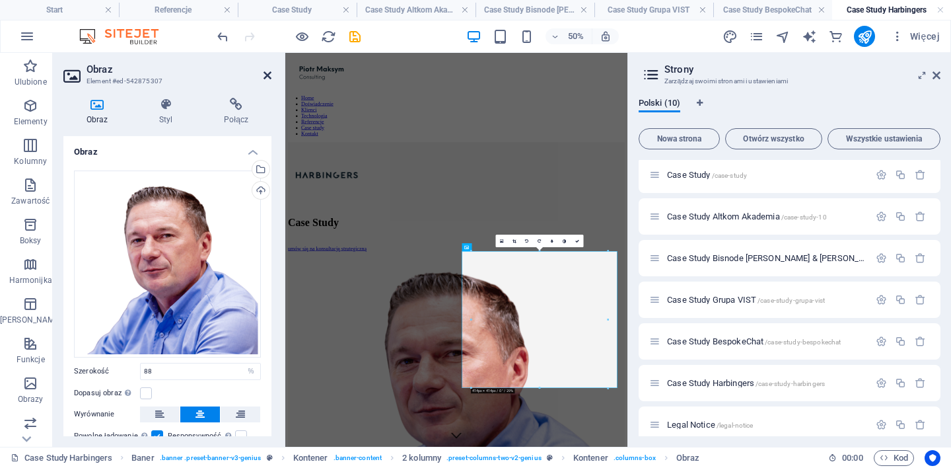
click at [267, 77] on icon at bounding box center [267, 75] width 8 height 11
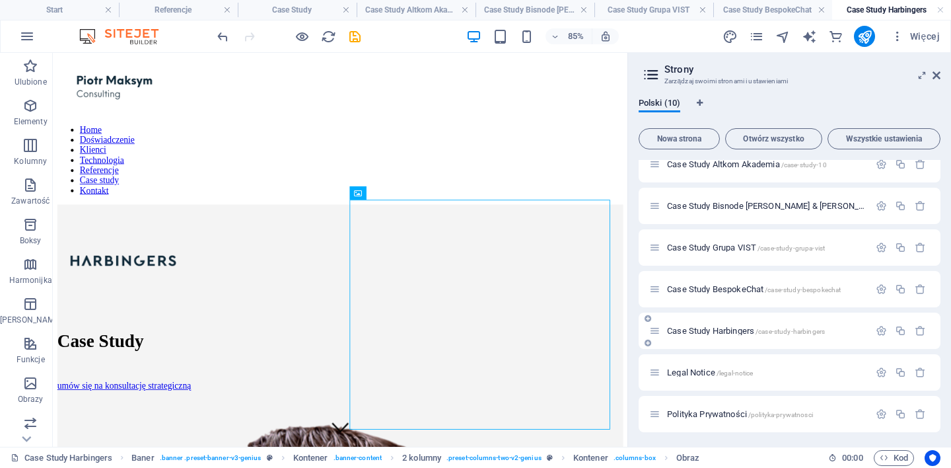
scroll to position [140, 0]
click at [741, 371] on span "/legal-notice" at bounding box center [734, 371] width 37 height 7
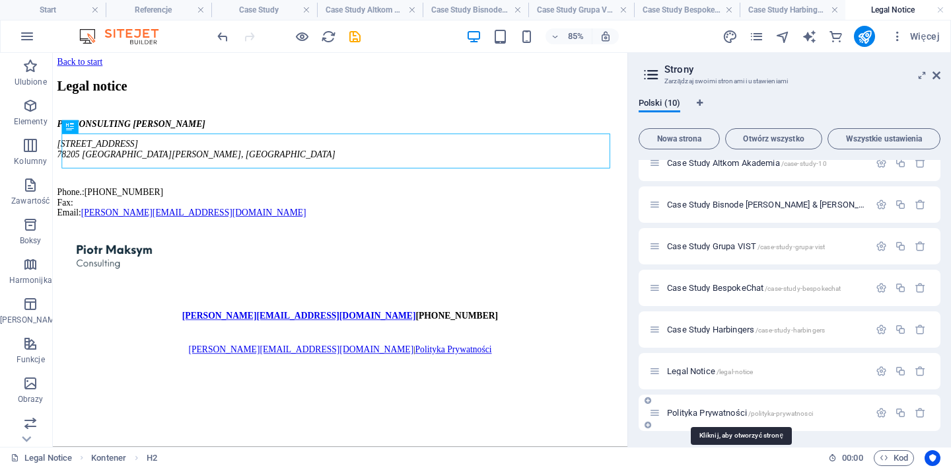
click at [715, 413] on span "Polityka Prywatności /polityka-prywatnosci" at bounding box center [740, 412] width 146 height 10
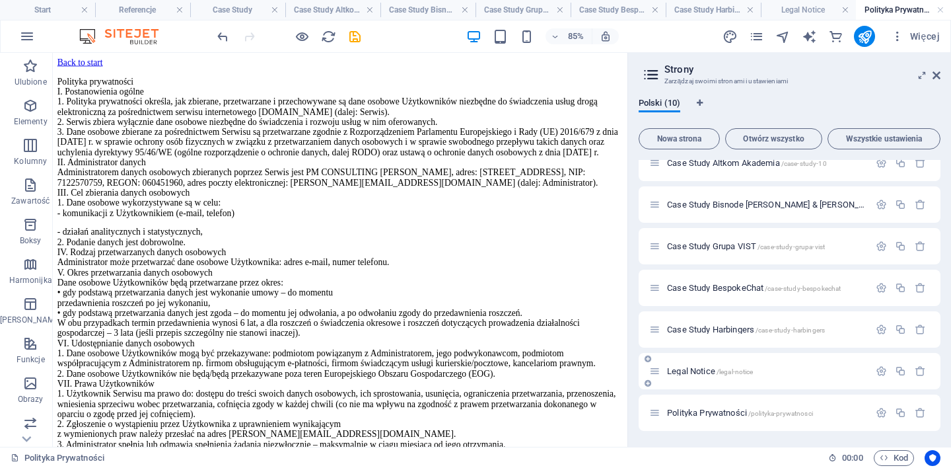
click at [700, 370] on span "Legal Notice /legal-notice" at bounding box center [710, 371] width 86 height 10
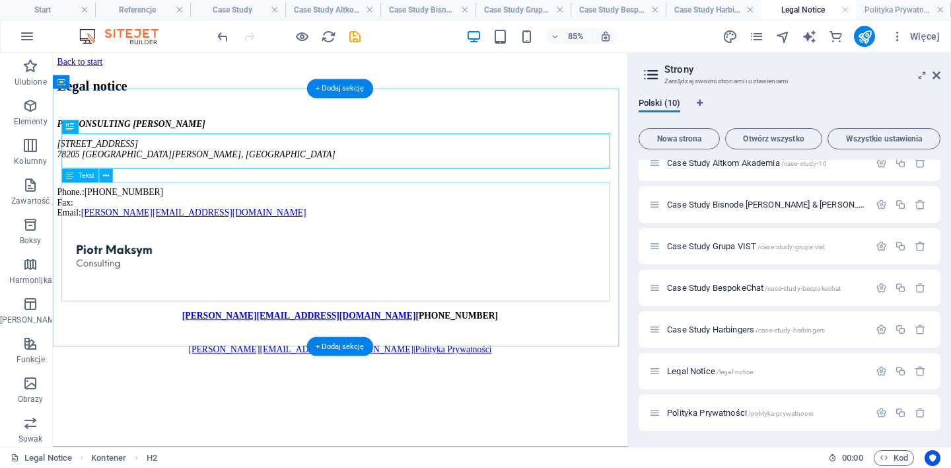
click at [163, 247] on div "PM CONSULTING [PERSON_NAME] [STREET_ADDRESS][PERSON_NAME] Phone.: [PHONE_NUMBER…" at bounding box center [391, 189] width 666 height 116
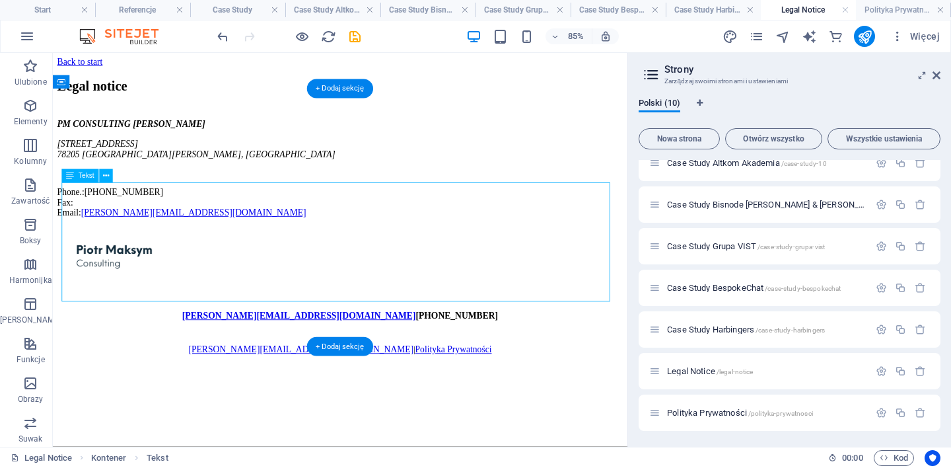
click at [163, 247] on div "PM CONSULTING [PERSON_NAME] [STREET_ADDRESS][PERSON_NAME] Phone.: [PHONE_NUMBER…" at bounding box center [391, 189] width 666 height 116
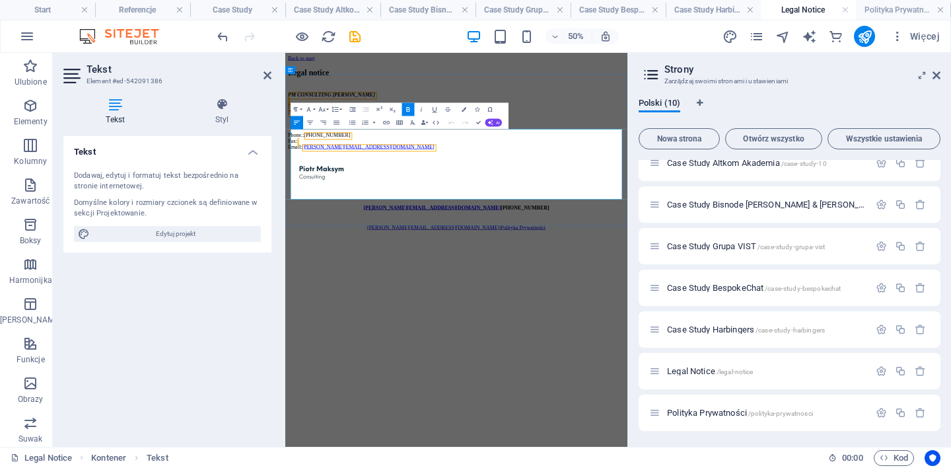
click at [444, 178] on address "PM CONSULTING [PERSON_NAME] [STREET_ADDRESS][PERSON_NAME]" at bounding box center [628, 155] width 674 height 48
drag, startPoint x: 433, startPoint y: 265, endPoint x: 295, endPoint y: 251, distance: 138.8
click at [295, 247] on div "Legal notice PM CONSULTING [PERSON_NAME] [STREET_ADDRESS][PERSON_NAME] Phone.: …" at bounding box center [628, 165] width 674 height 164
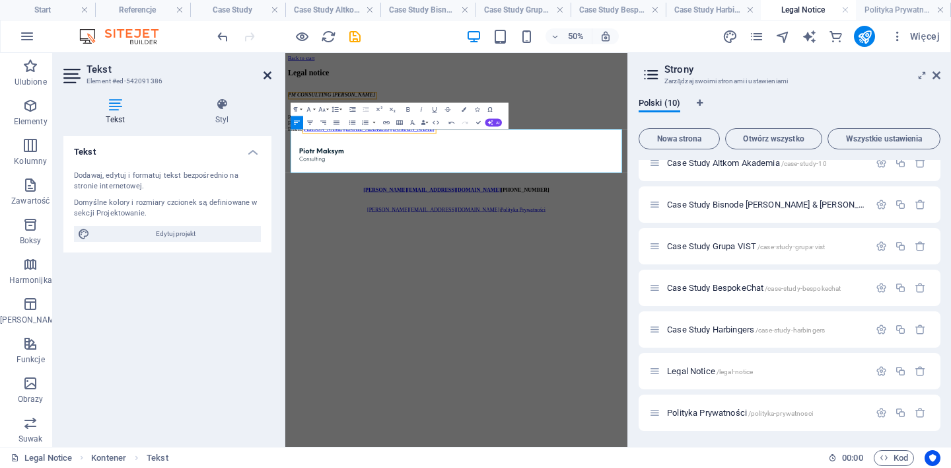
click at [266, 75] on icon at bounding box center [267, 75] width 8 height 11
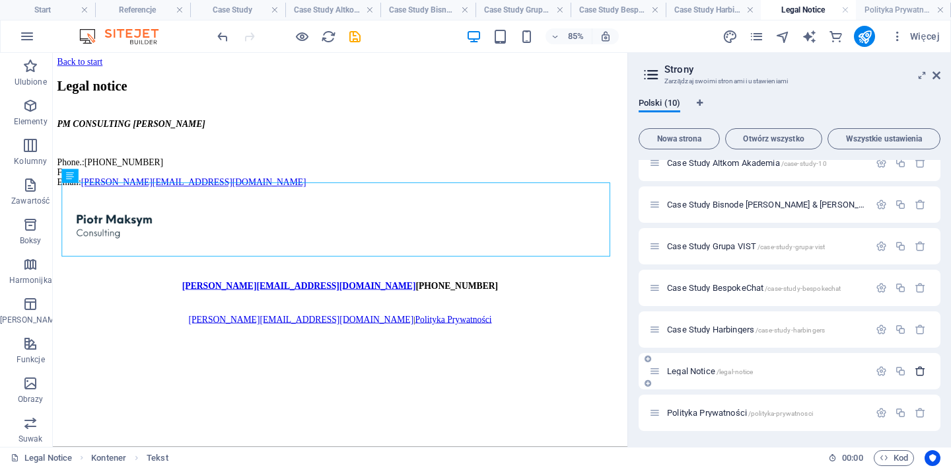
click at [919, 371] on icon "button" at bounding box center [920, 370] width 11 height 11
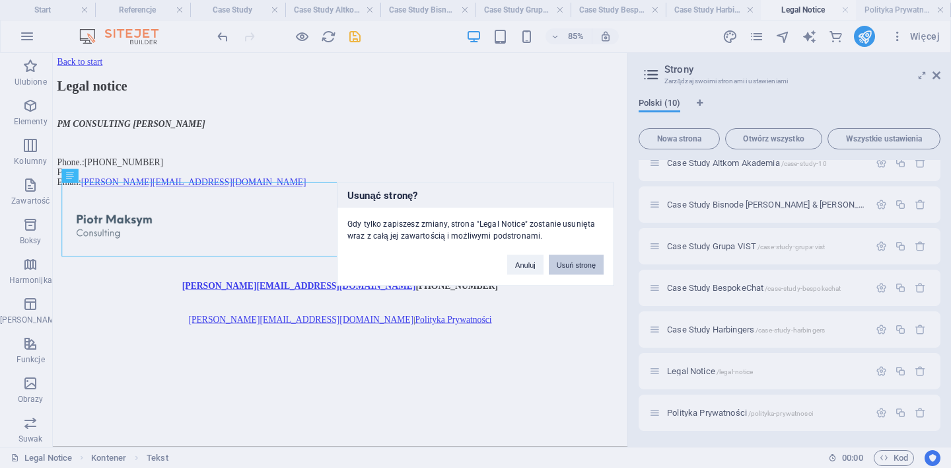
click at [584, 263] on button "Usuń stronę" at bounding box center [576, 265] width 55 height 20
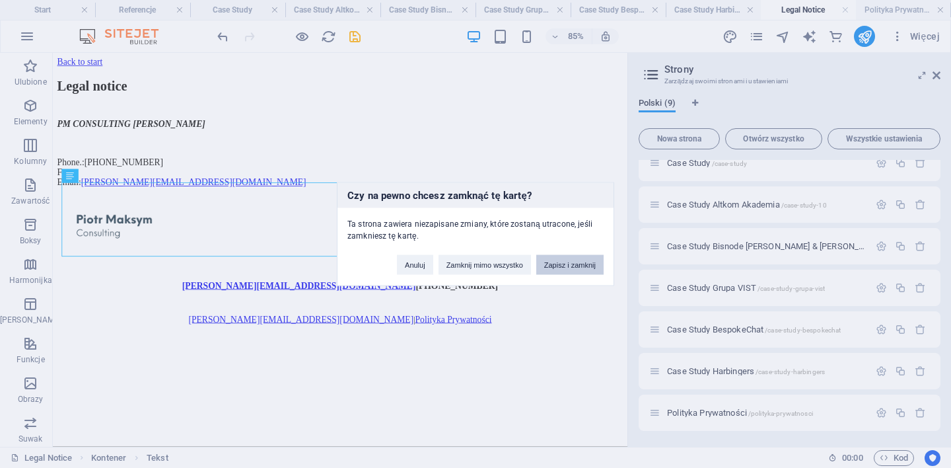
scroll to position [98, 0]
click at [497, 268] on button "Zamknij mimo wszystko" at bounding box center [484, 265] width 92 height 20
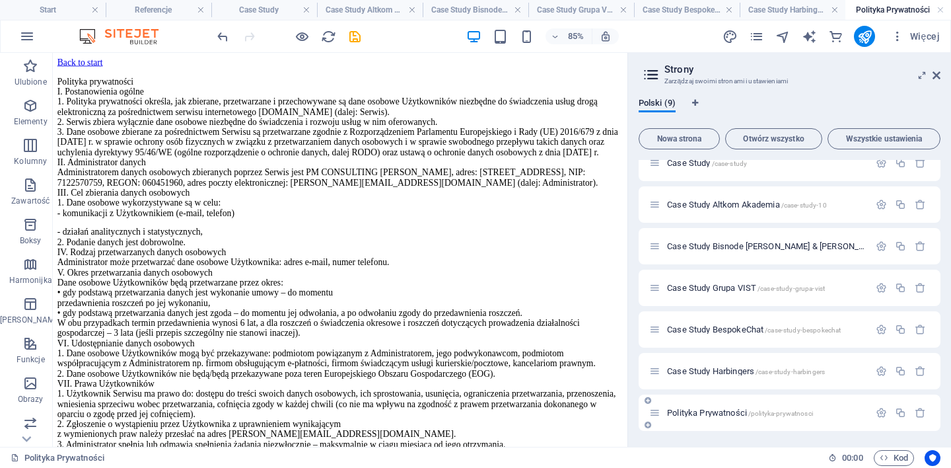
scroll to position [0, 0]
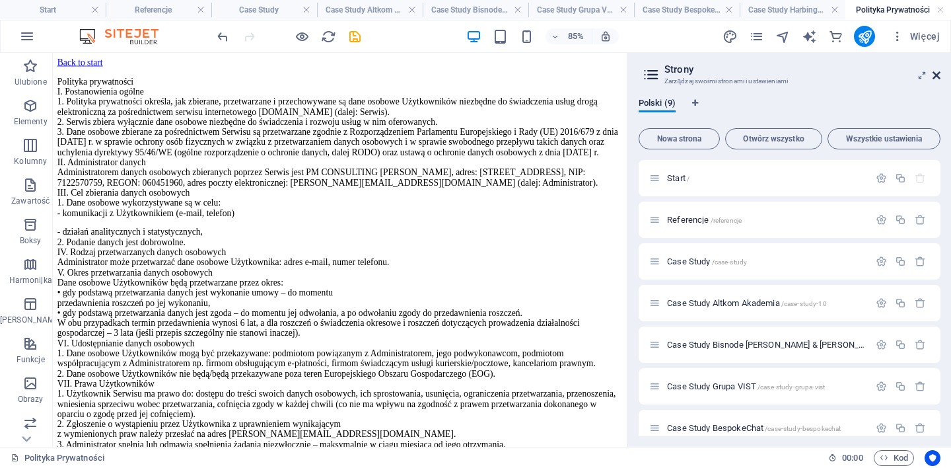
click at [938, 75] on icon at bounding box center [936, 75] width 8 height 11
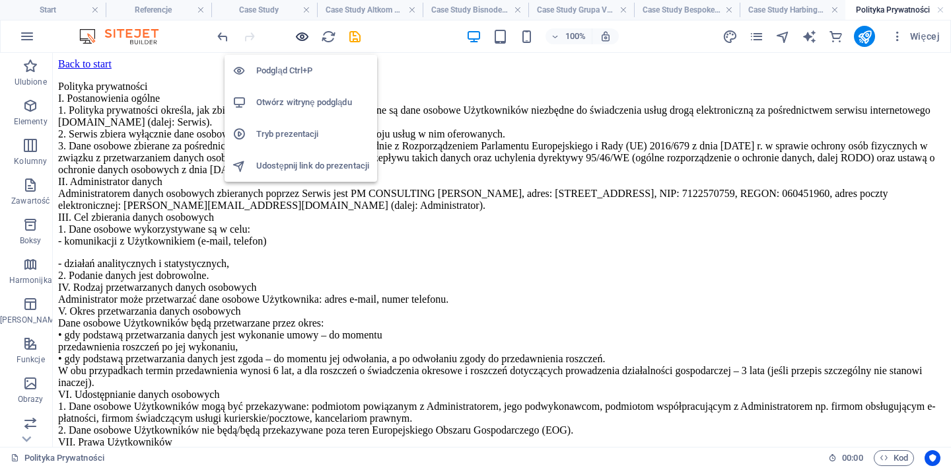
click at [300, 36] on icon "button" at bounding box center [302, 36] width 15 height 15
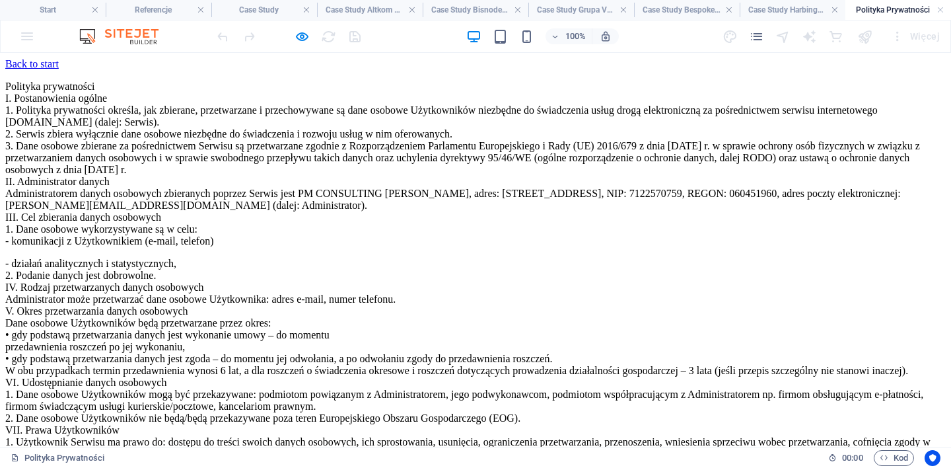
click at [59, 69] on link "Back to start" at bounding box center [31, 63] width 53 height 11
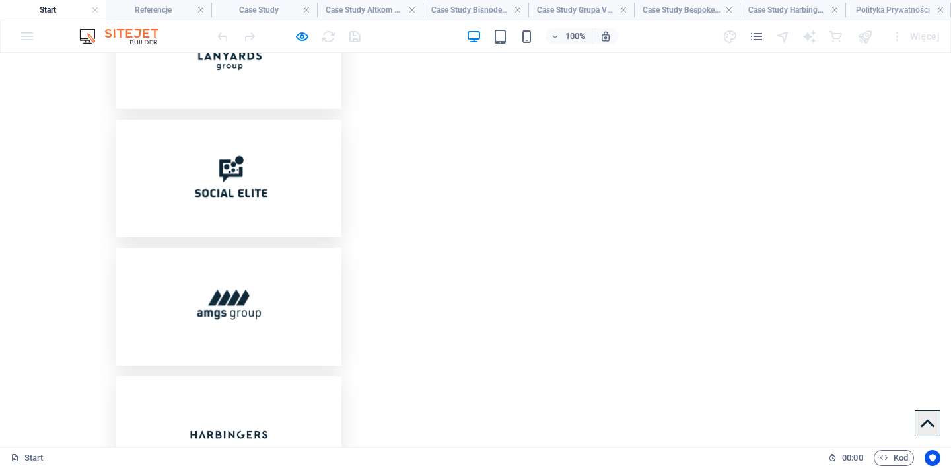
scroll to position [4486, 0]
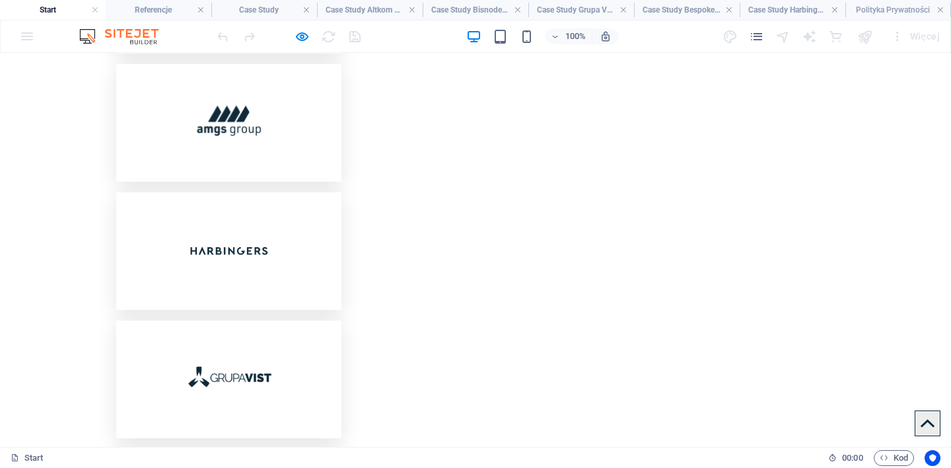
click at [920, 427] on icon at bounding box center [927, 423] width 14 height 14
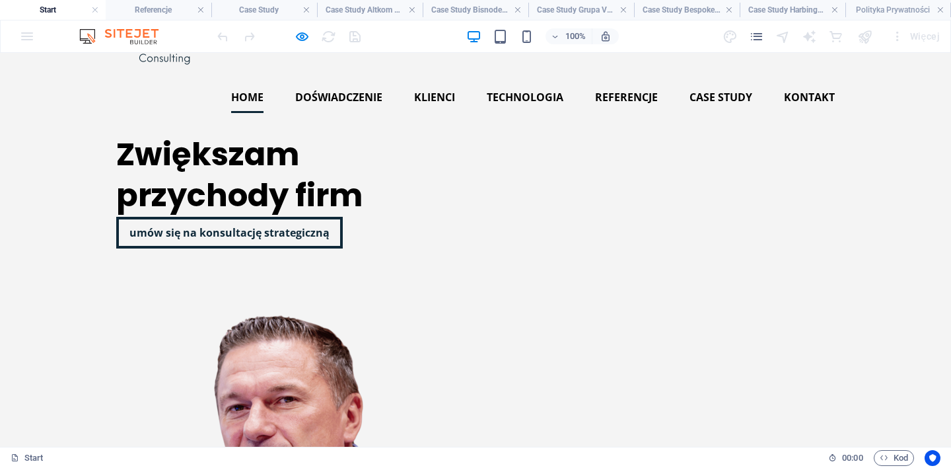
scroll to position [0, 0]
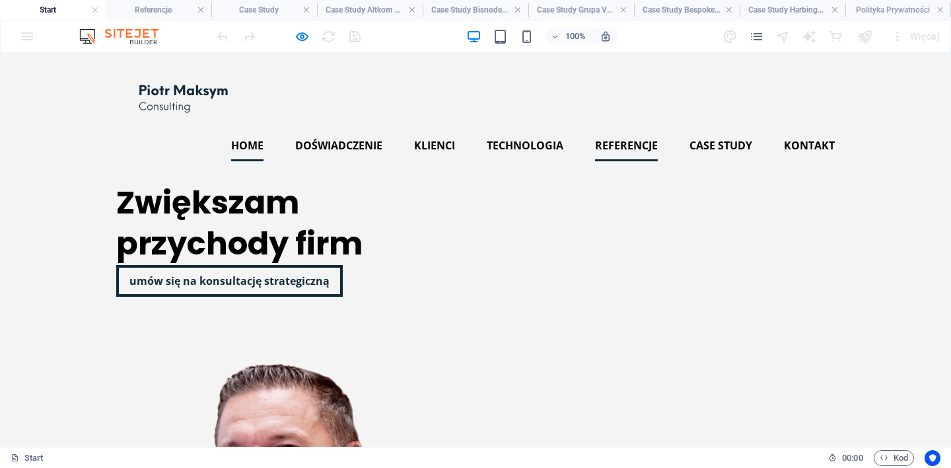
click at [611, 143] on link "Referencje" at bounding box center [626, 145] width 63 height 32
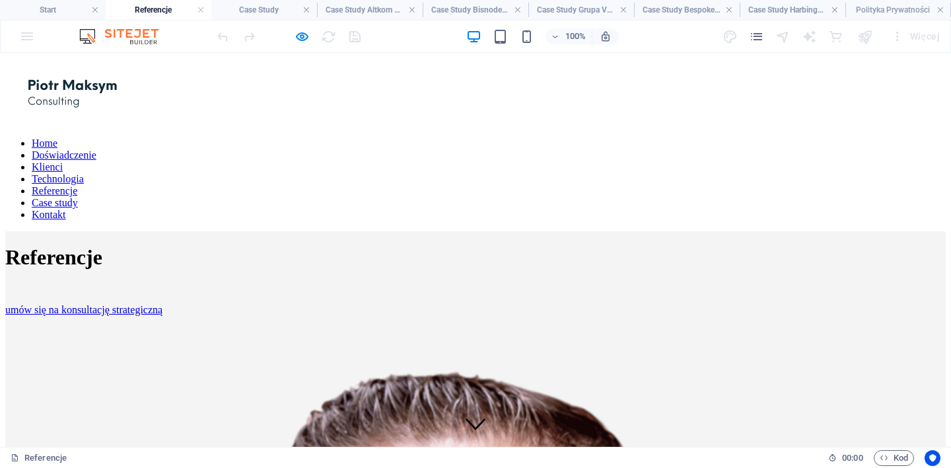
click at [78, 197] on link "Case study" at bounding box center [55, 202] width 46 height 11
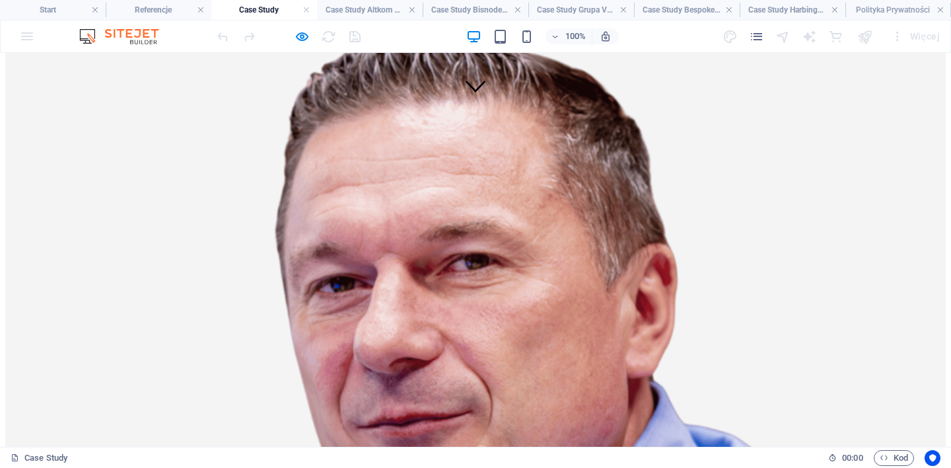
scroll to position [330, 0]
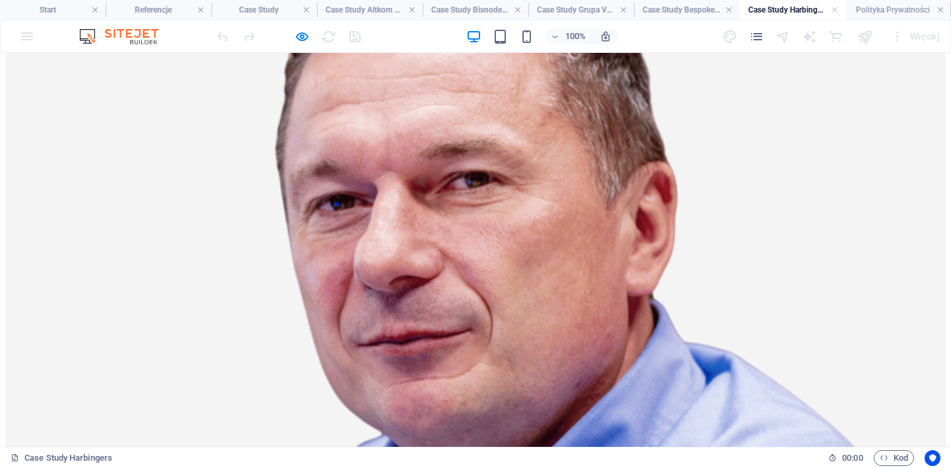
scroll to position [0, 0]
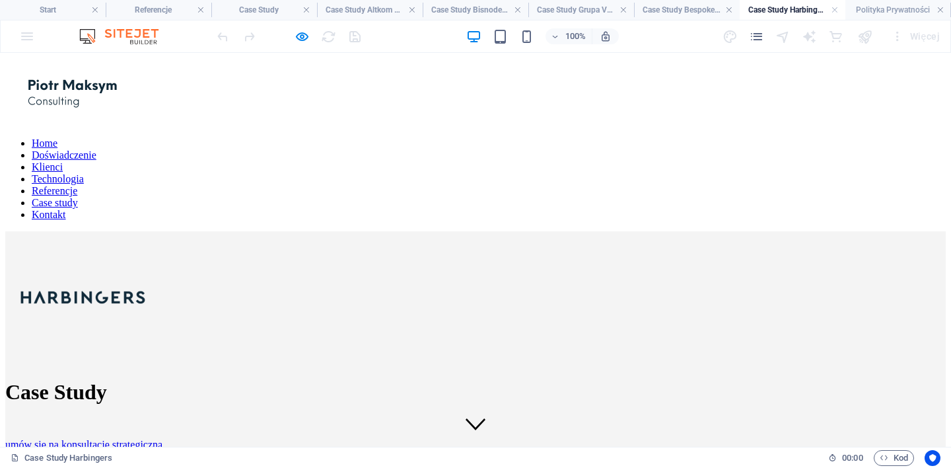
click at [77, 185] on link "Referencje" at bounding box center [55, 190] width 46 height 11
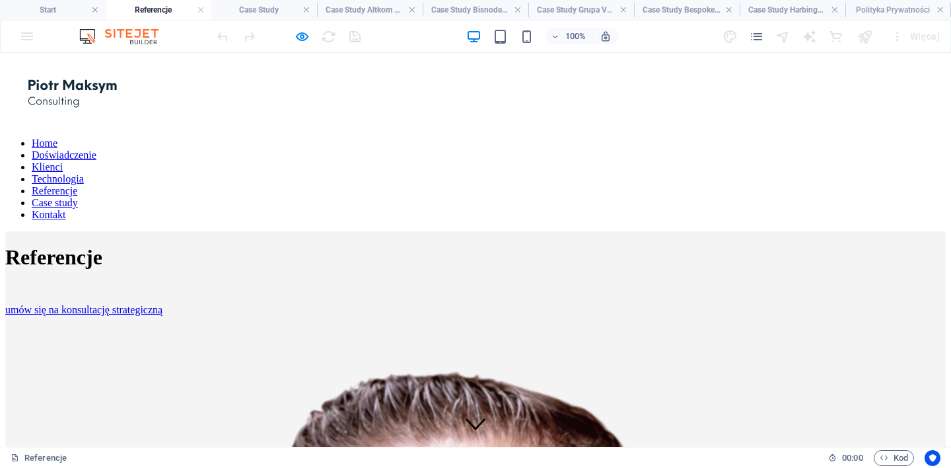
click at [78, 197] on link "Case study" at bounding box center [55, 202] width 46 height 11
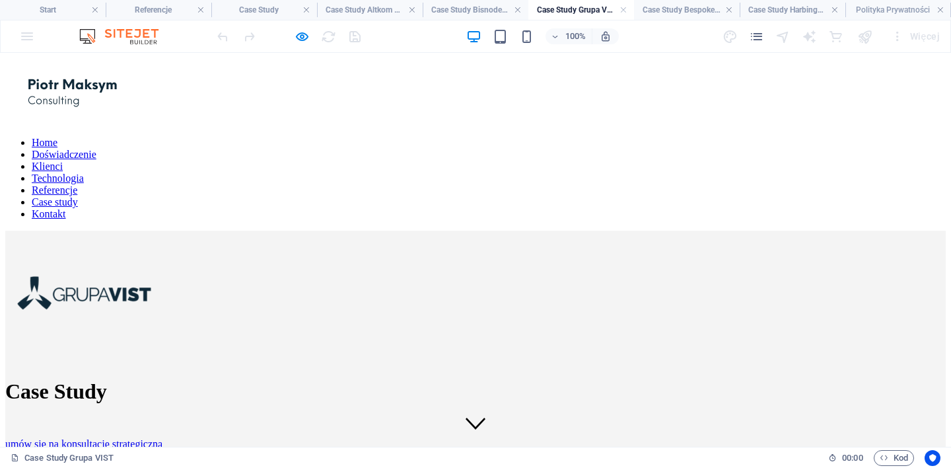
scroll to position [0, 0]
click at [78, 197] on link "Case study" at bounding box center [55, 202] width 46 height 11
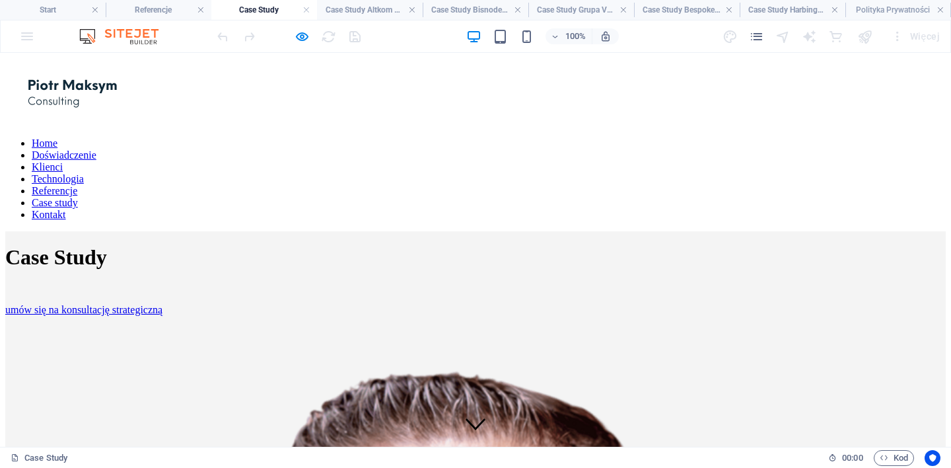
scroll to position [330, 0]
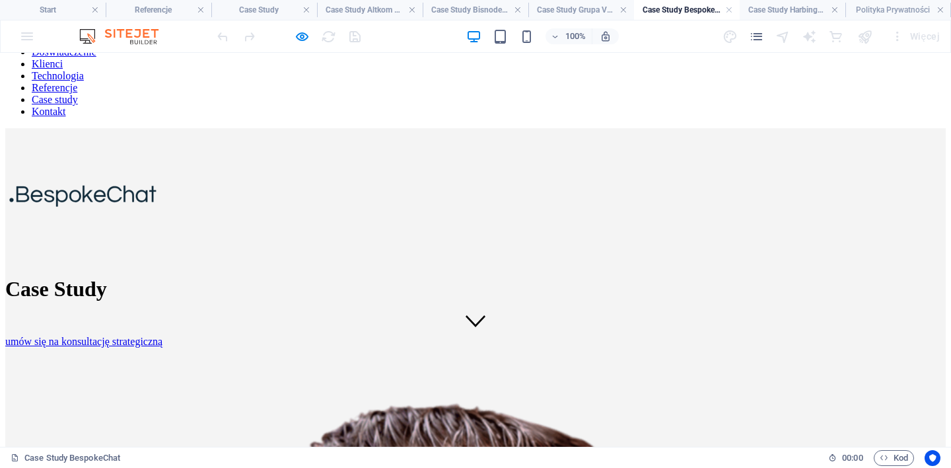
scroll to position [0, 0]
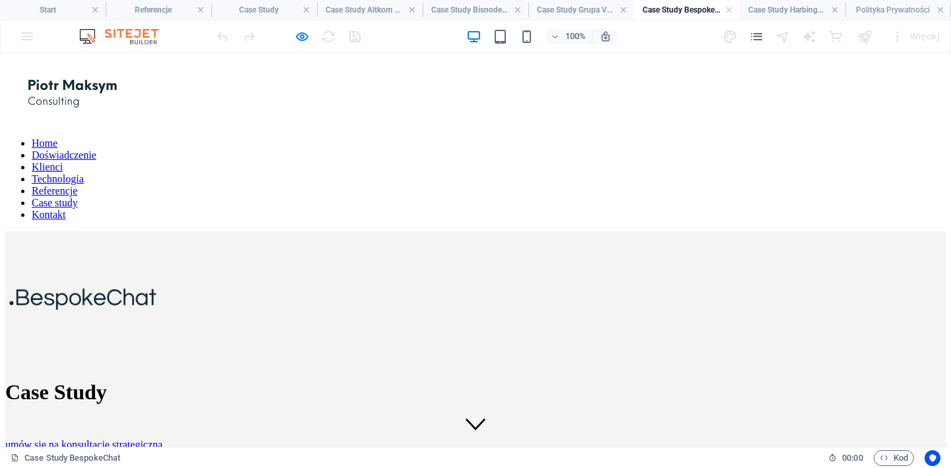
click at [78, 197] on link "Case study" at bounding box center [55, 202] width 46 height 11
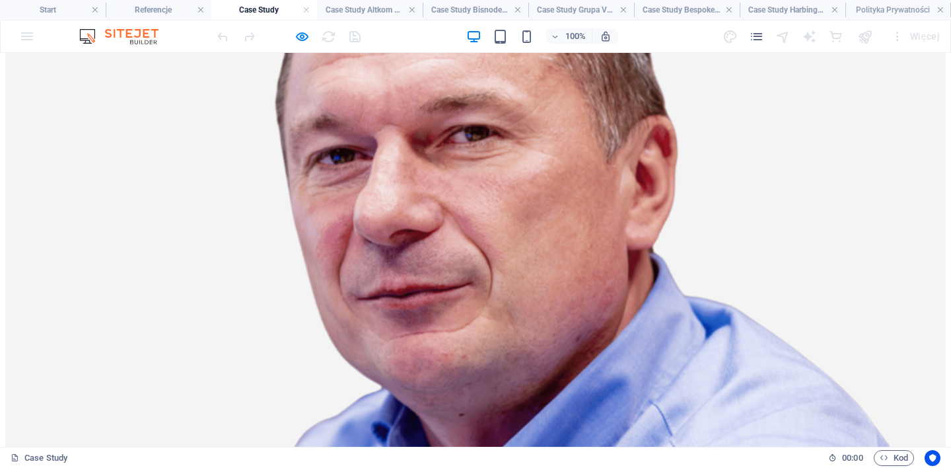
scroll to position [591, 0]
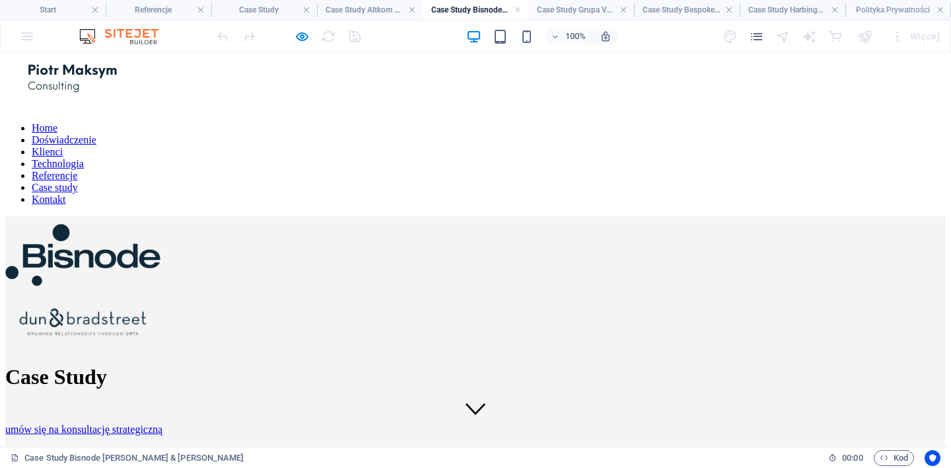
scroll to position [0, 0]
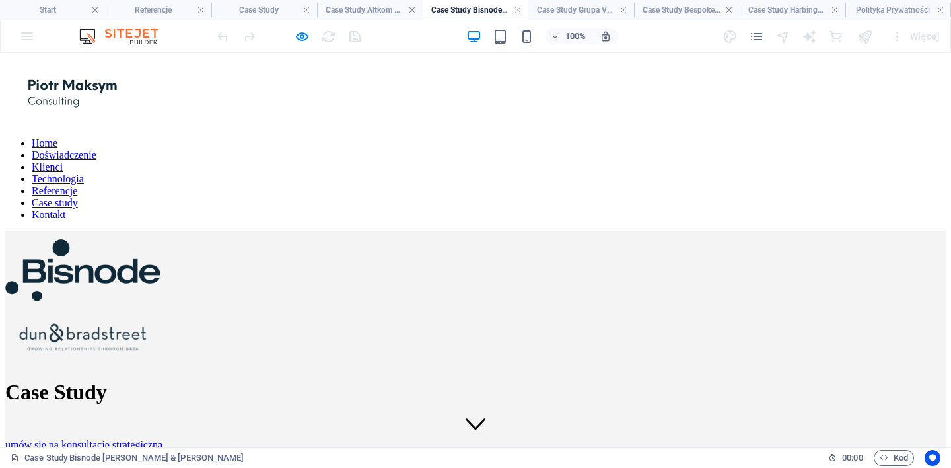
click at [78, 197] on link "Case study" at bounding box center [55, 202] width 46 height 11
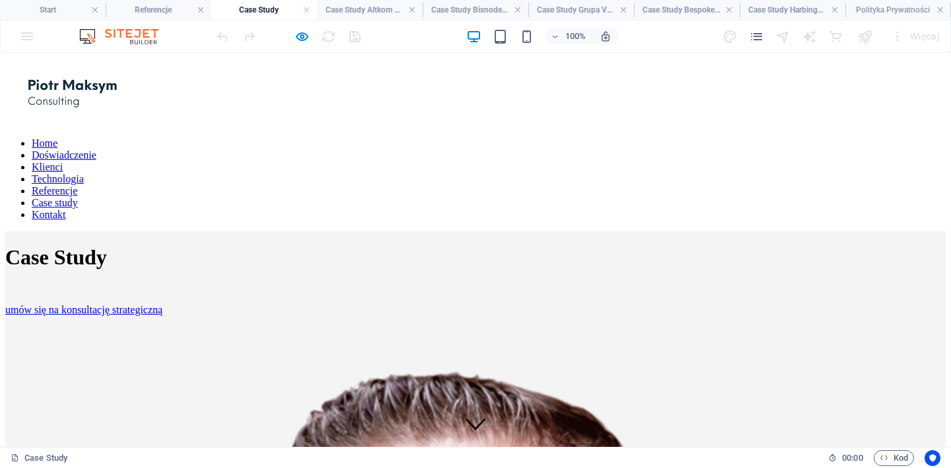
scroll to position [591, 0]
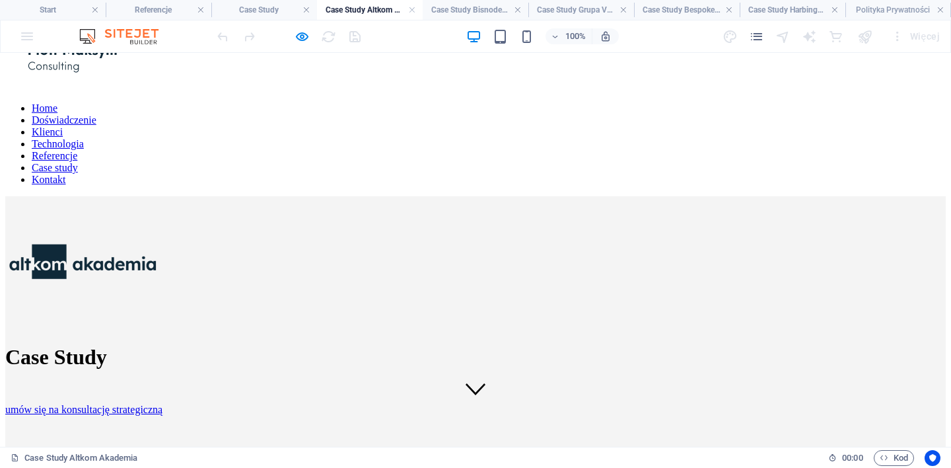
scroll to position [0, 0]
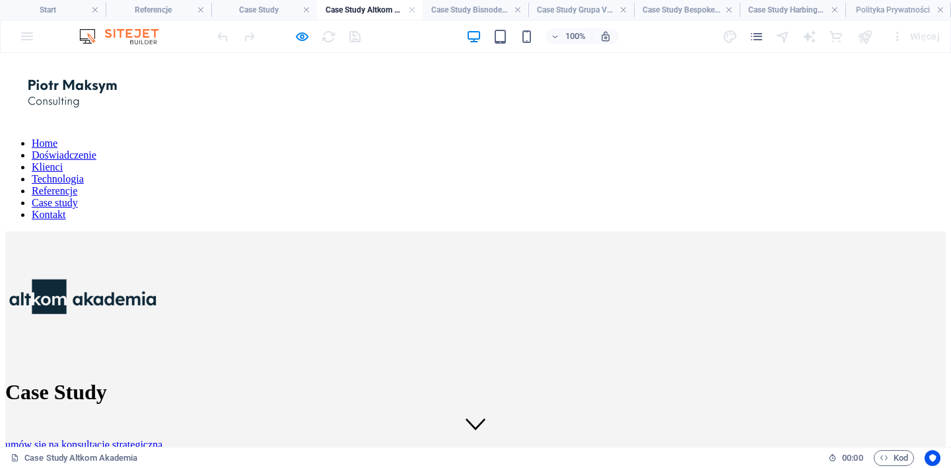
click at [66, 209] on link "Kontakt" at bounding box center [49, 214] width 34 height 11
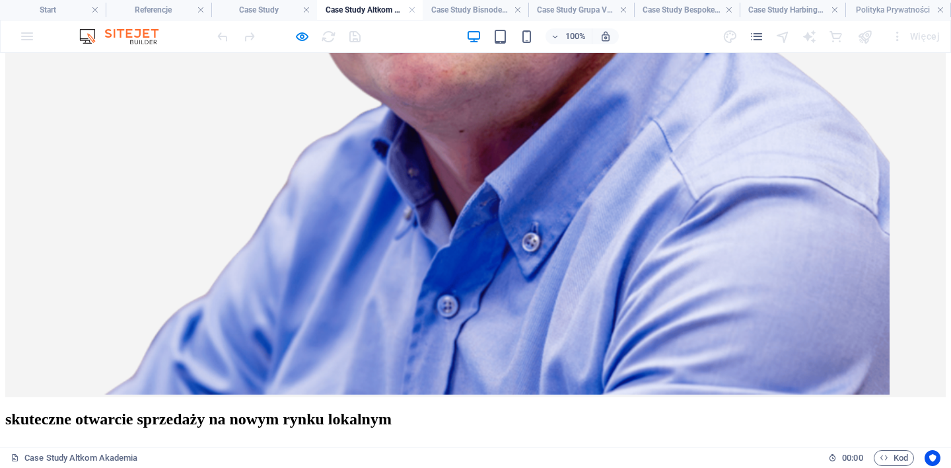
scroll to position [929, 0]
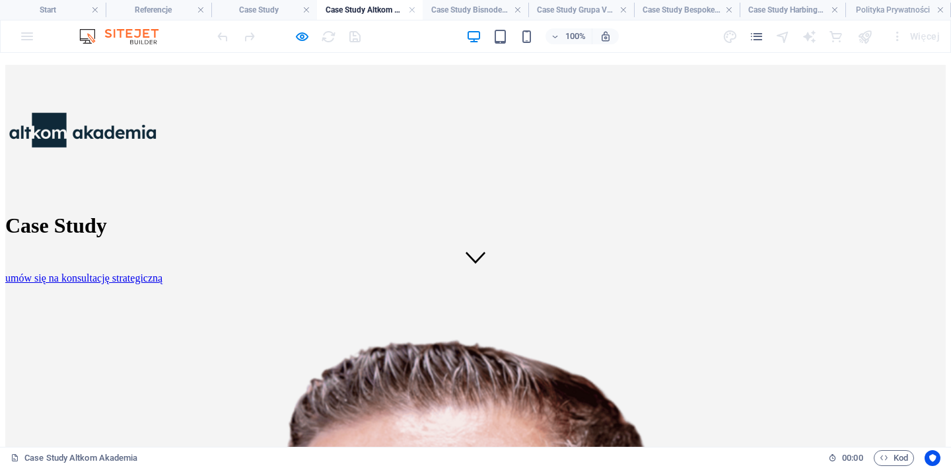
scroll to position [0, 0]
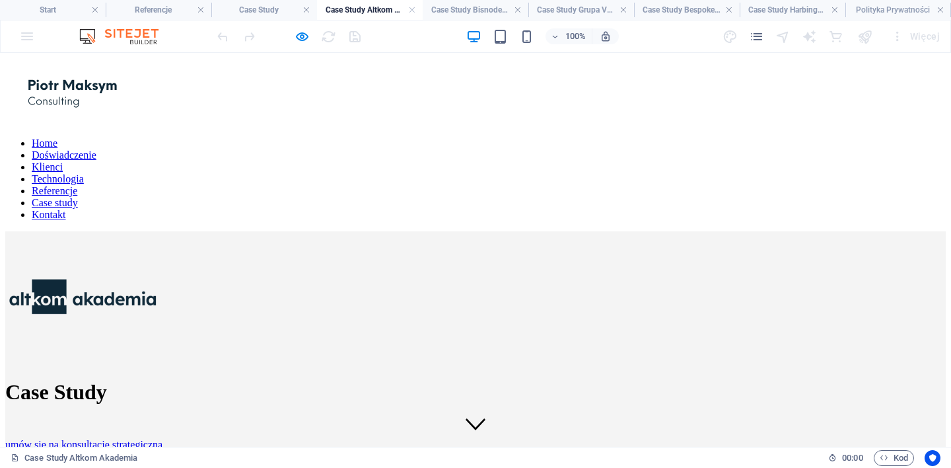
click at [57, 149] on link "Home" at bounding box center [45, 142] width 26 height 11
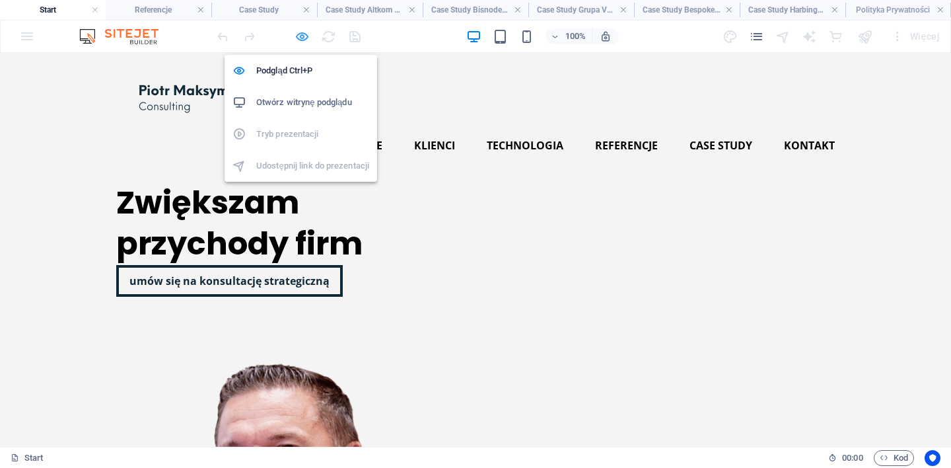
click at [302, 41] on icon "button" at bounding box center [302, 36] width 15 height 15
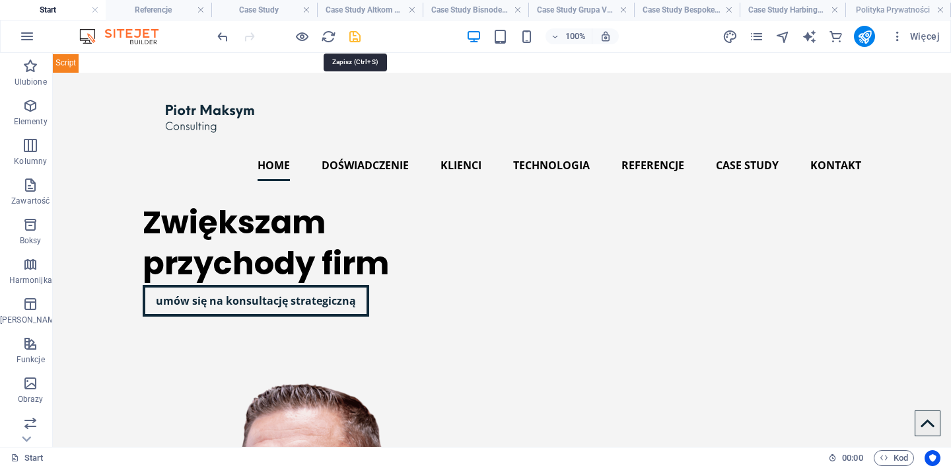
click at [355, 40] on icon "save" at bounding box center [354, 36] width 15 height 15
click at [870, 39] on icon "publish" at bounding box center [864, 36] width 15 height 15
click at [161, 13] on h4 "Referencje" at bounding box center [159, 10] width 106 height 15
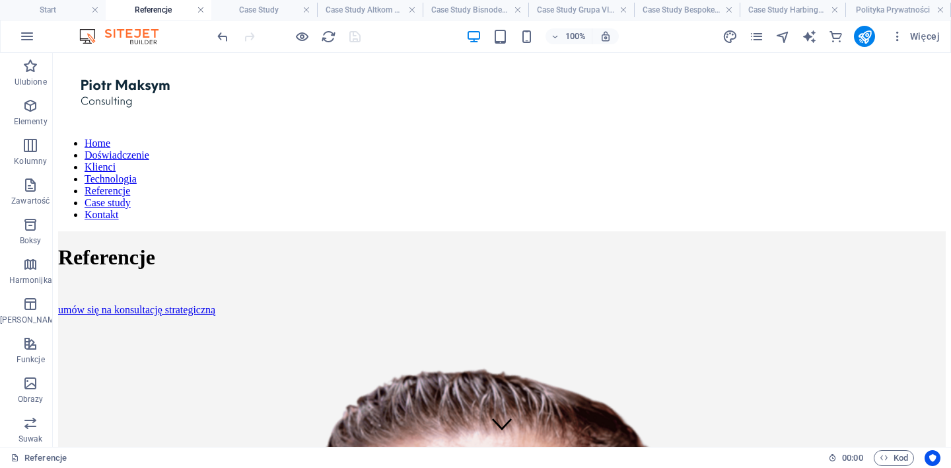
click at [203, 11] on link at bounding box center [201, 10] width 8 height 13
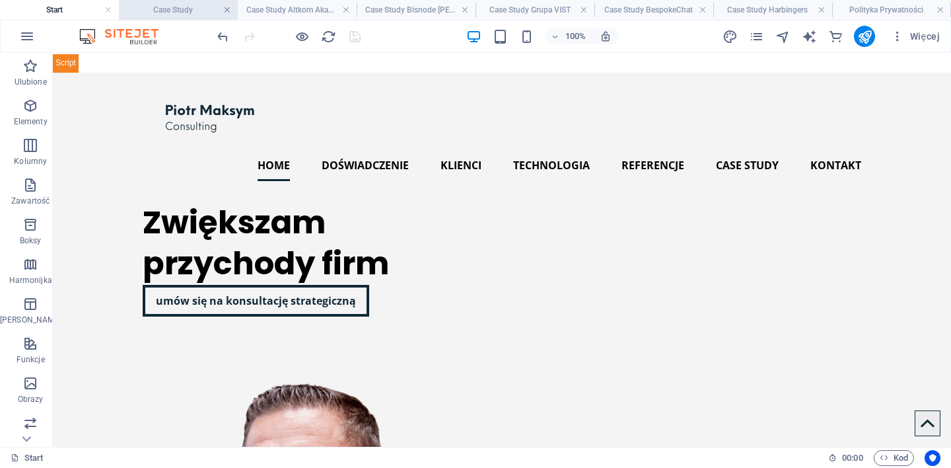
click at [228, 13] on link at bounding box center [227, 10] width 8 height 13
click at [261, 9] on link at bounding box center [261, 10] width 8 height 13
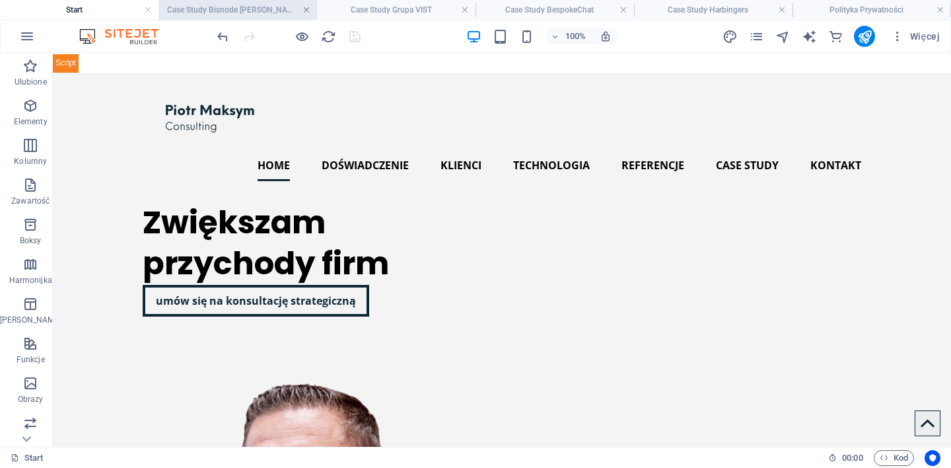
click at [310, 10] on link at bounding box center [306, 10] width 8 height 13
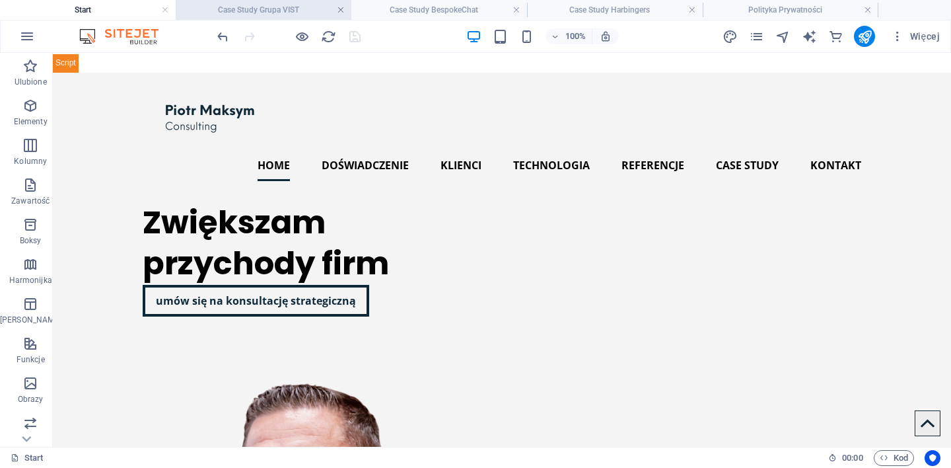
click at [339, 11] on link at bounding box center [341, 10] width 8 height 13
click at [343, 11] on link at bounding box center [341, 10] width 8 height 13
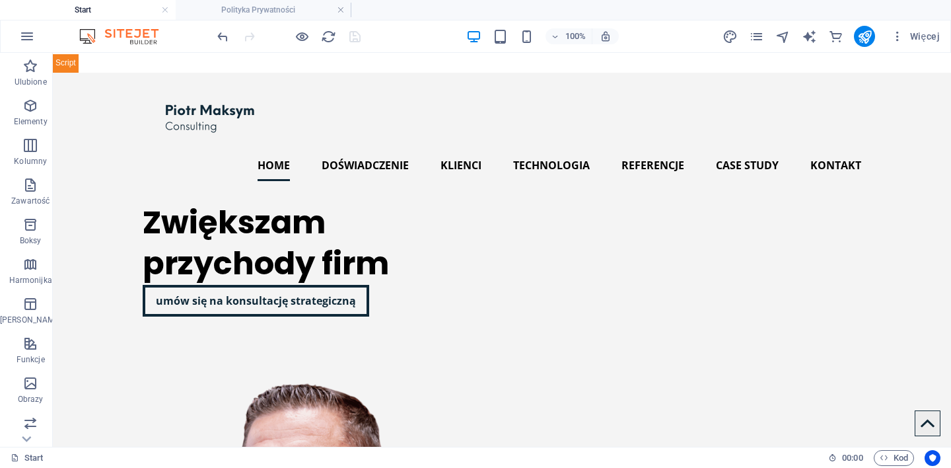
click at [343, 11] on link at bounding box center [341, 10] width 8 height 13
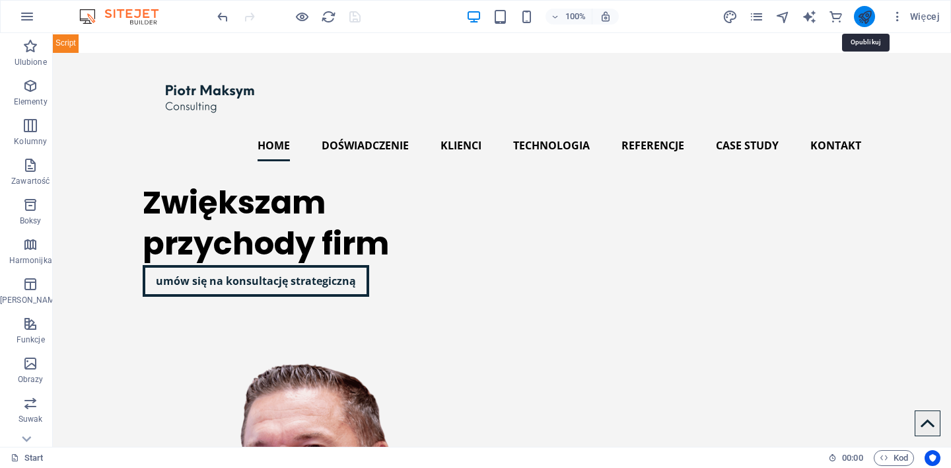
click at [863, 18] on icon "publish" at bounding box center [864, 16] width 15 height 15
click at [358, 17] on div at bounding box center [289, 16] width 148 height 21
click at [357, 17] on div at bounding box center [289, 16] width 148 height 21
click at [865, 15] on icon "publish" at bounding box center [864, 16] width 15 height 15
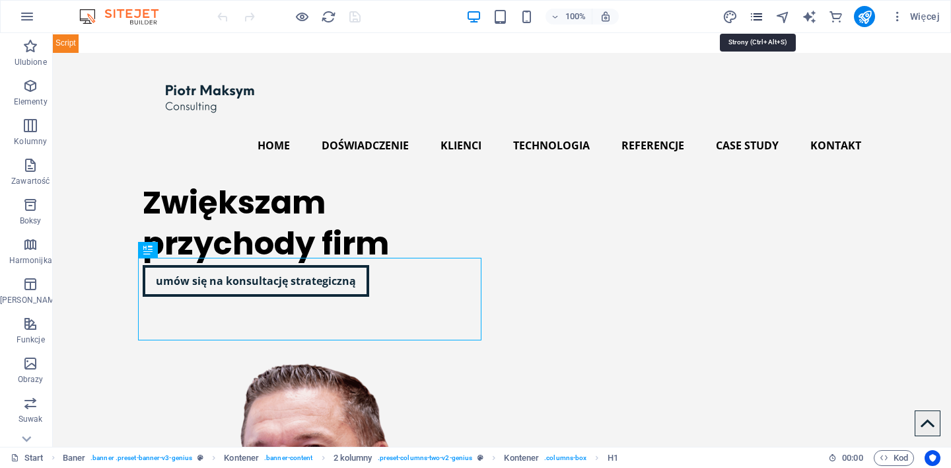
click at [754, 18] on icon "pages" at bounding box center [756, 16] width 15 height 15
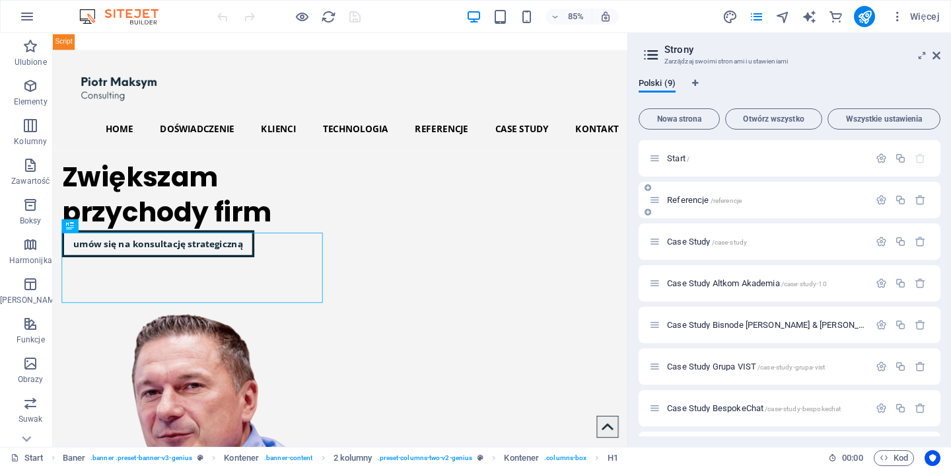
click at [767, 201] on p "Referencje /referencje" at bounding box center [766, 199] width 198 height 9
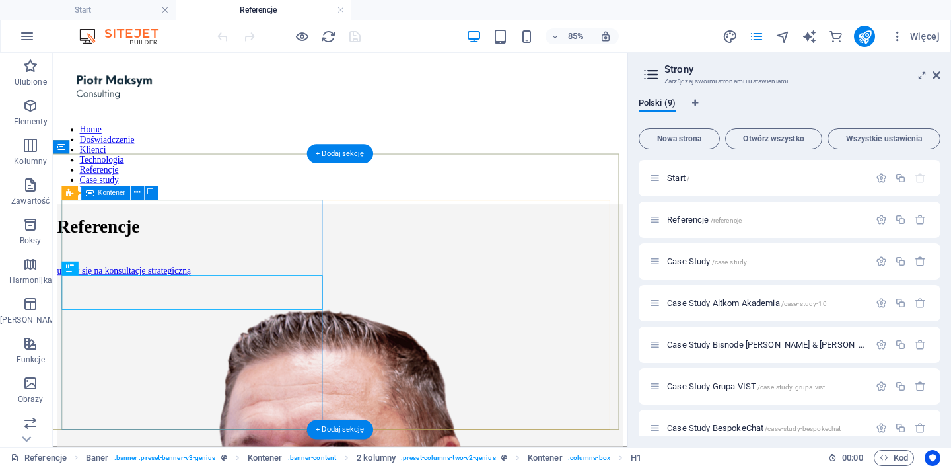
click at [260, 316] on div "Referencje umów się na konsultację strategiczną" at bounding box center [391, 273] width 666 height 85
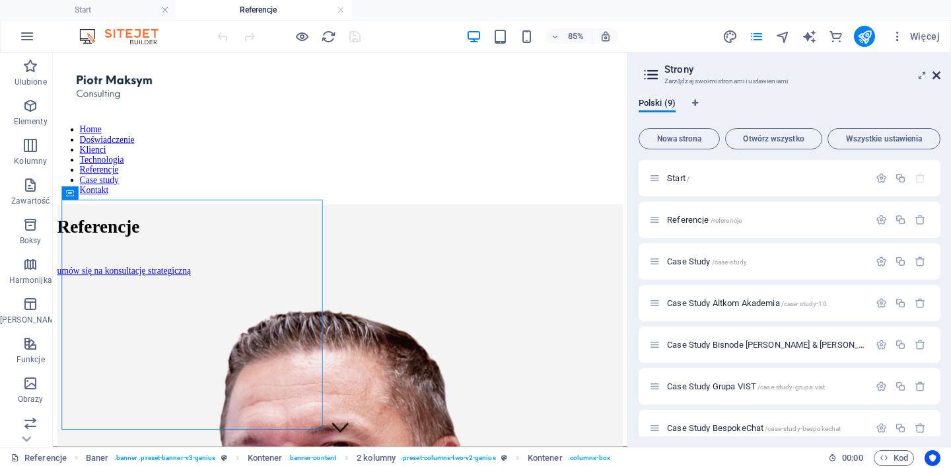
click at [939, 73] on icon at bounding box center [936, 75] width 8 height 11
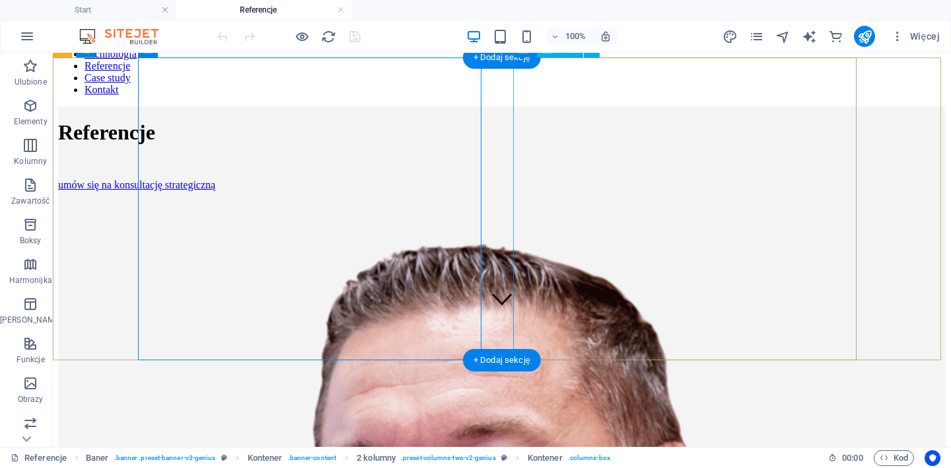
scroll to position [139, 0]
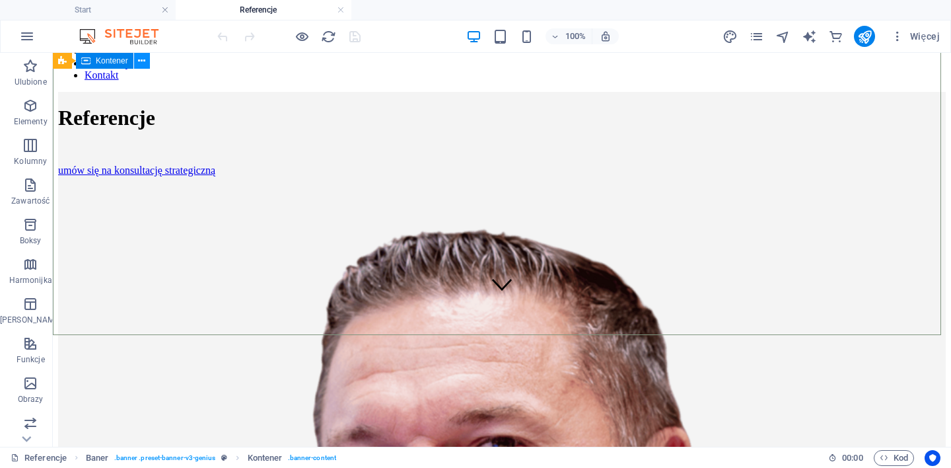
click at [145, 61] on icon at bounding box center [141, 61] width 7 height 14
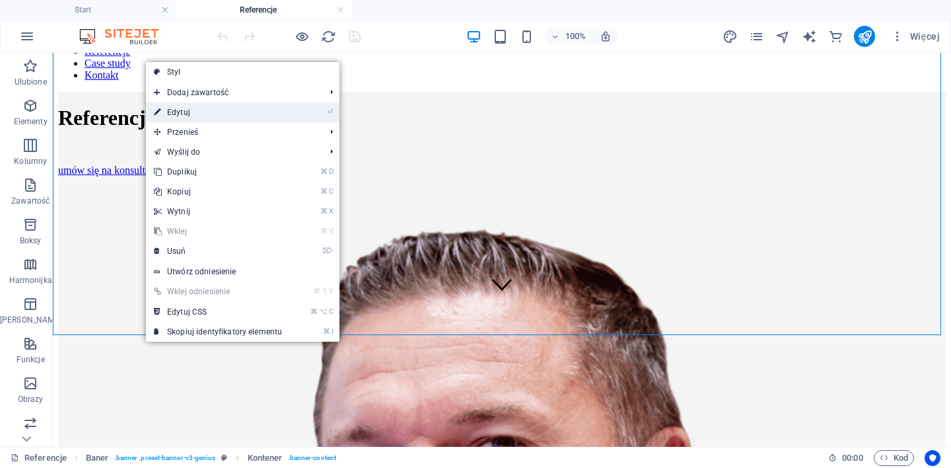
click at [254, 120] on link "⏎ Edytuj" at bounding box center [218, 112] width 144 height 20
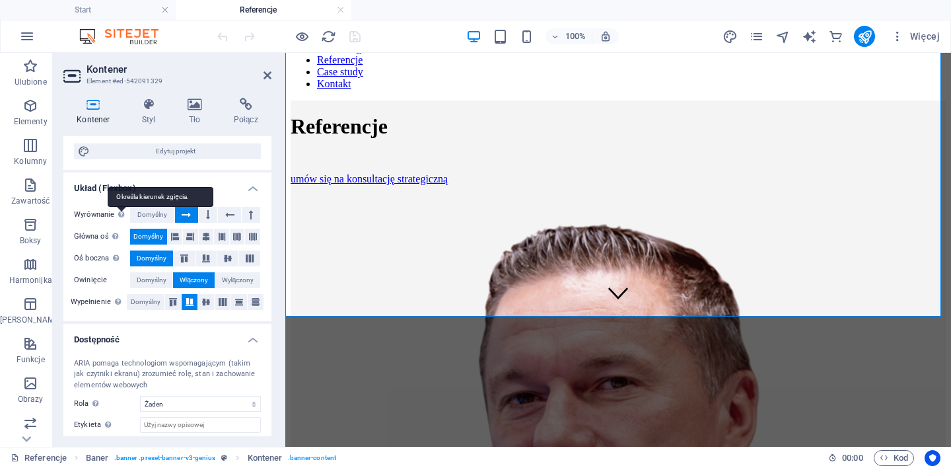
scroll to position [0, 0]
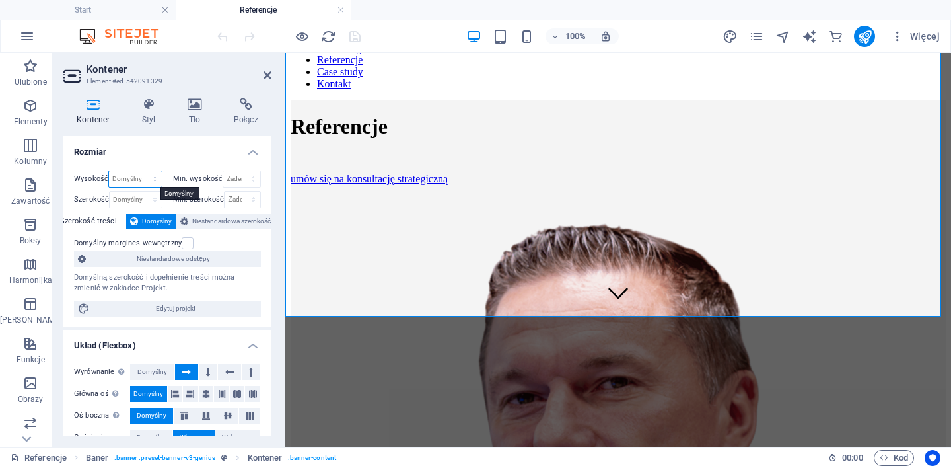
click at [137, 177] on select "Domyślny px rem % vh vw" at bounding box center [135, 179] width 52 height 16
click at [242, 178] on select "Żaden px rem % vh vw" at bounding box center [241, 179] width 37 height 16
click at [139, 176] on select "Domyślny px rem % vh vw" at bounding box center [135, 179] width 52 height 16
select select "px"
click at [141, 171] on select "Domyślny px rem % vh vw" at bounding box center [135, 179] width 52 height 16
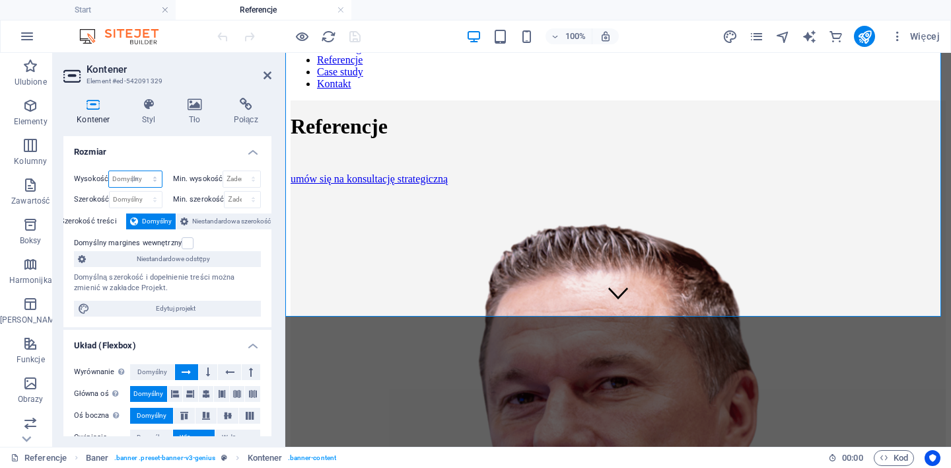
type input "417"
click at [150, 199] on select "Domyślny px rem % em vh vw" at bounding box center [136, 199] width 52 height 16
select select "px"
click at [141, 191] on select "Domyślny px rem % em vh vw" at bounding box center [136, 199] width 52 height 16
type input "993"
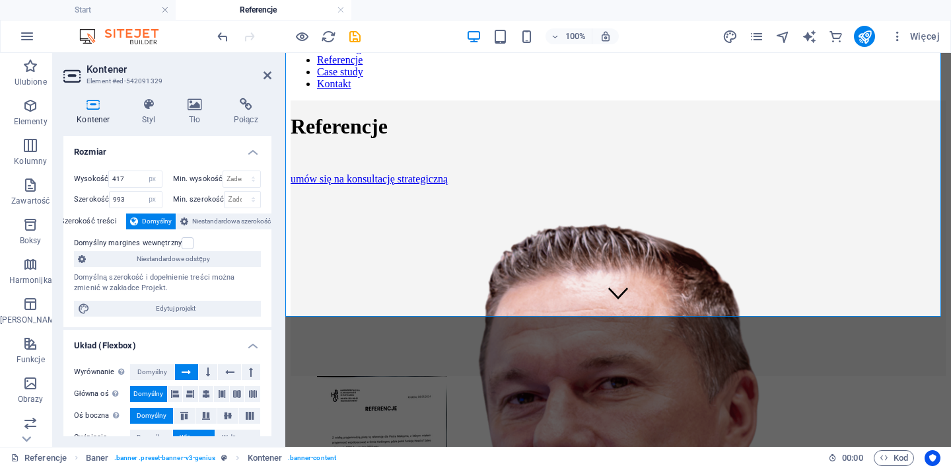
click at [179, 152] on h4 "Rozmiar" at bounding box center [167, 148] width 208 height 24
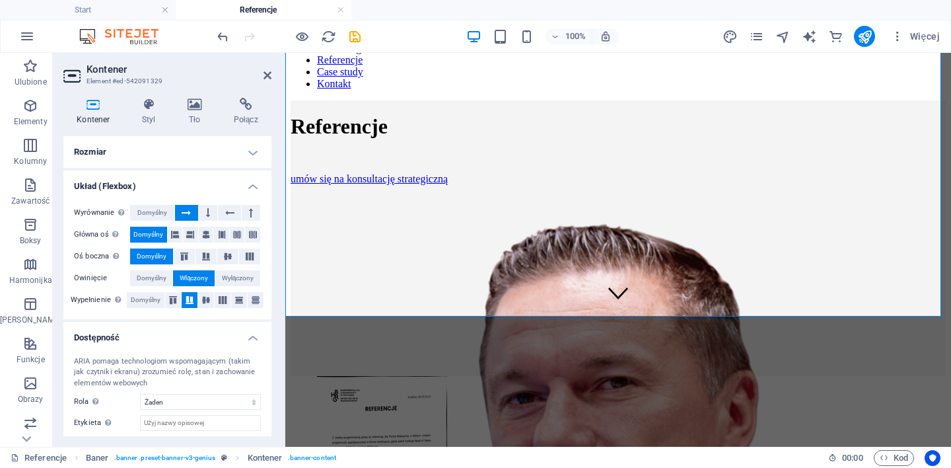
click at [191, 153] on h4 "Rozmiar" at bounding box center [167, 152] width 208 height 32
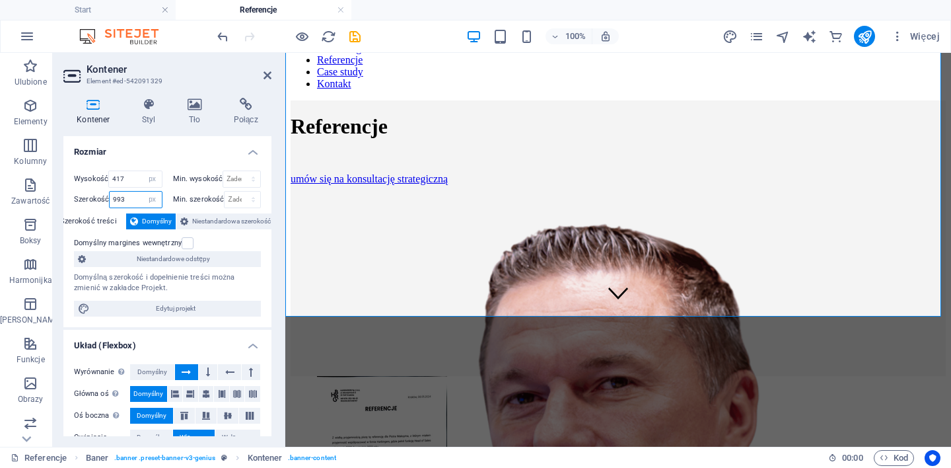
click at [139, 199] on input "993" at bounding box center [136, 199] width 52 height 16
click at [151, 201] on select "Domyślny px rem % em vh vw" at bounding box center [152, 199] width 18 height 16
select select "default"
click at [143, 191] on select "Domyślny px rem % em vh vw" at bounding box center [152, 199] width 18 height 16
select select "DISABLED_OPTION_VALUE"
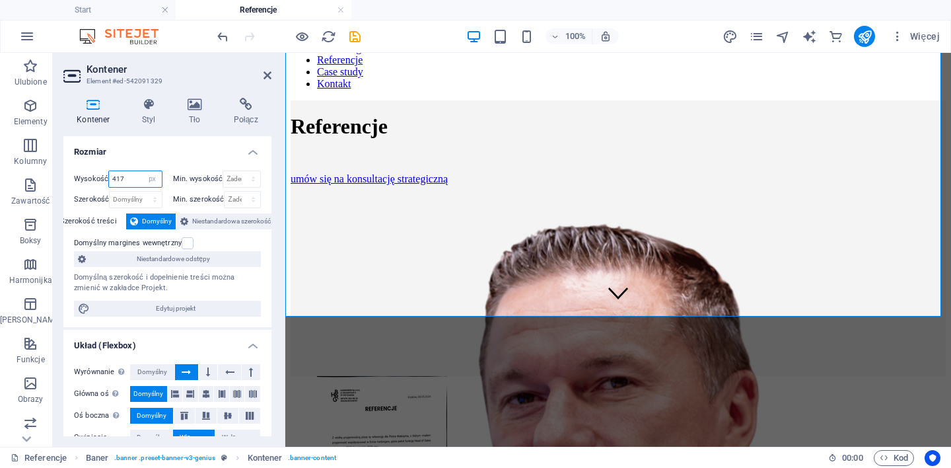
click at [135, 178] on input "417" at bounding box center [135, 179] width 52 height 16
type input "4"
type input "350"
click at [175, 158] on h4 "Rozmiar" at bounding box center [167, 148] width 208 height 24
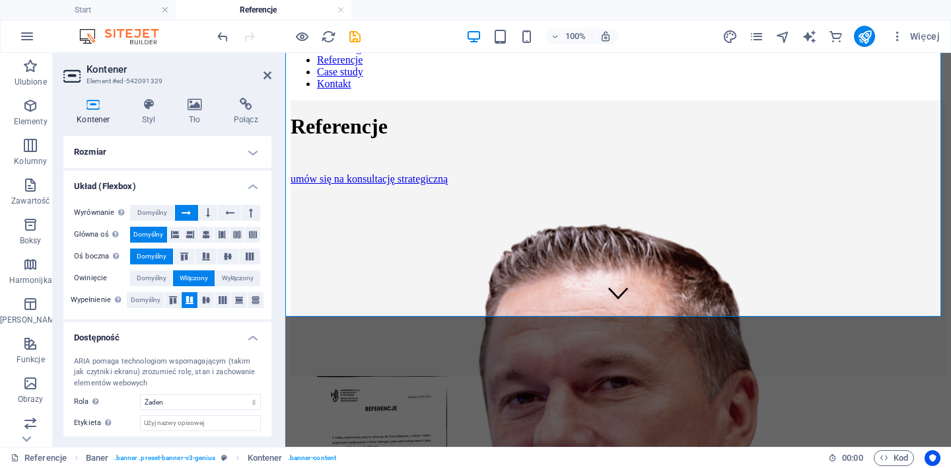
click at [170, 155] on h4 "Rozmiar" at bounding box center [167, 152] width 208 height 32
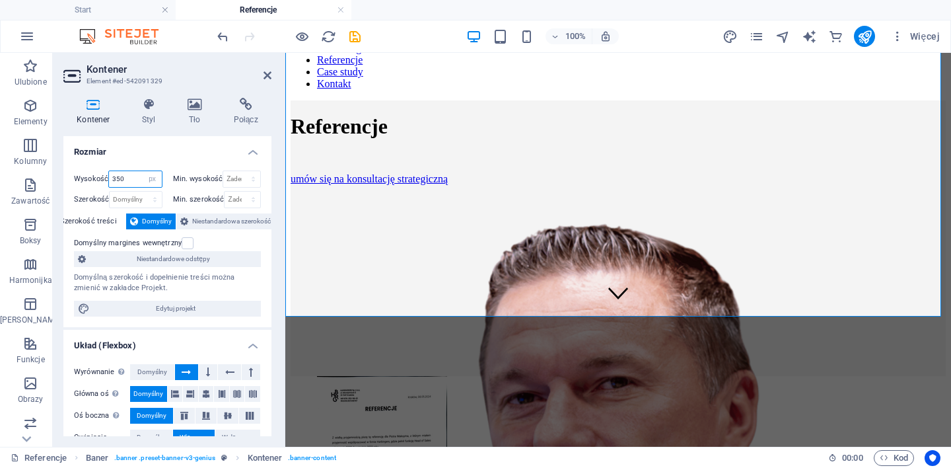
click at [135, 181] on input "350" at bounding box center [135, 179] width 52 height 16
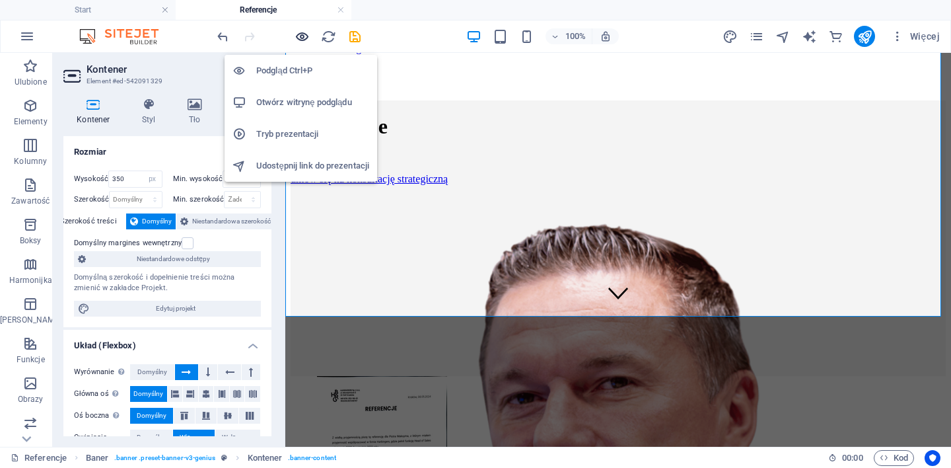
click at [303, 34] on icon "button" at bounding box center [302, 36] width 15 height 15
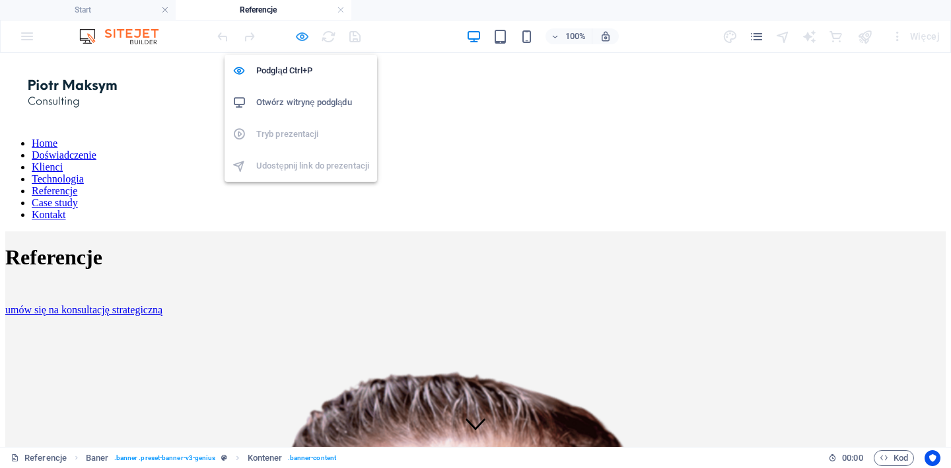
click at [305, 36] on icon "button" at bounding box center [302, 36] width 15 height 15
select select "px"
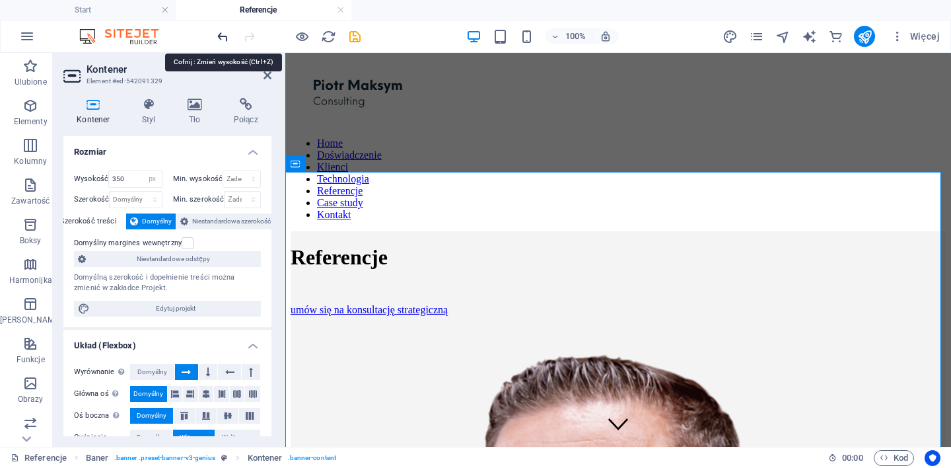
click at [223, 38] on icon "undo" at bounding box center [222, 36] width 15 height 15
type input "417"
click at [223, 38] on icon "undo" at bounding box center [222, 36] width 15 height 15
type input "993"
select select "px"
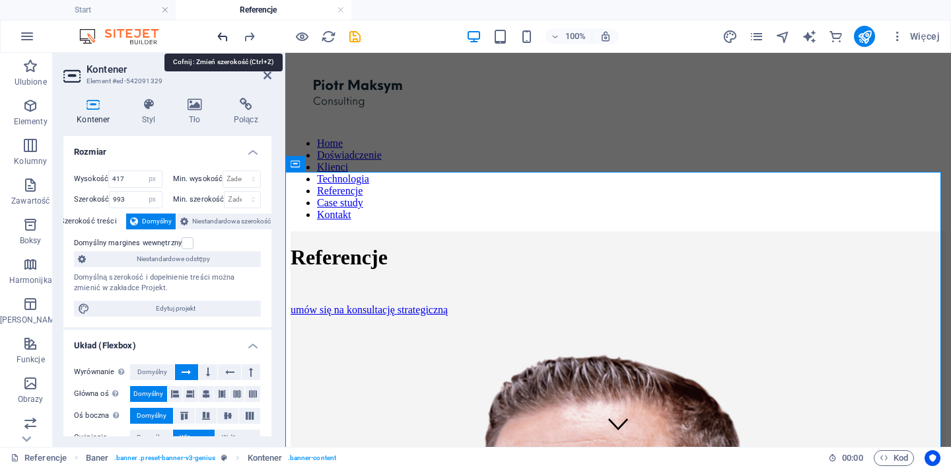
click at [223, 38] on icon "undo" at bounding box center [222, 36] width 15 height 15
select select "DISABLED_OPTION_VALUE"
click at [223, 38] on icon "undo" at bounding box center [222, 36] width 15 height 15
select select "DISABLED_OPTION_VALUE"
click at [223, 38] on div at bounding box center [289, 36] width 148 height 21
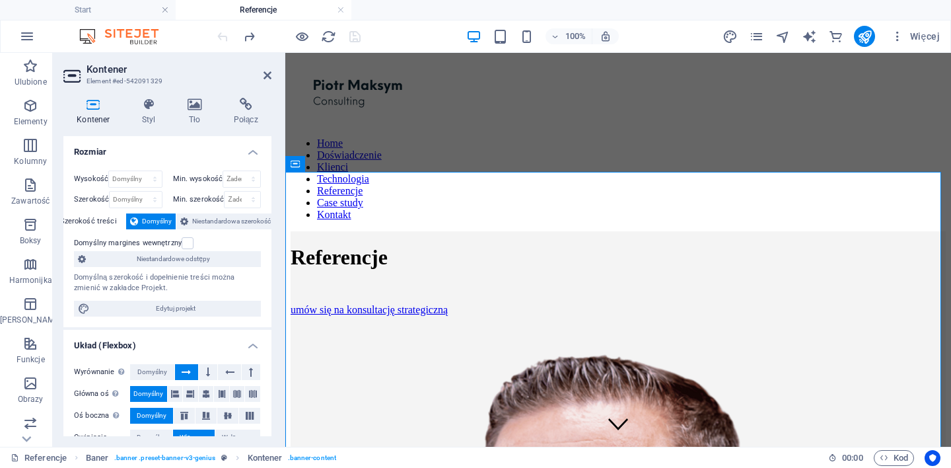
click at [223, 38] on div at bounding box center [289, 36] width 148 height 21
drag, startPoint x: 270, startPoint y: 76, endPoint x: 217, endPoint y: 22, distance: 75.6
click at [270, 76] on icon at bounding box center [267, 75] width 8 height 11
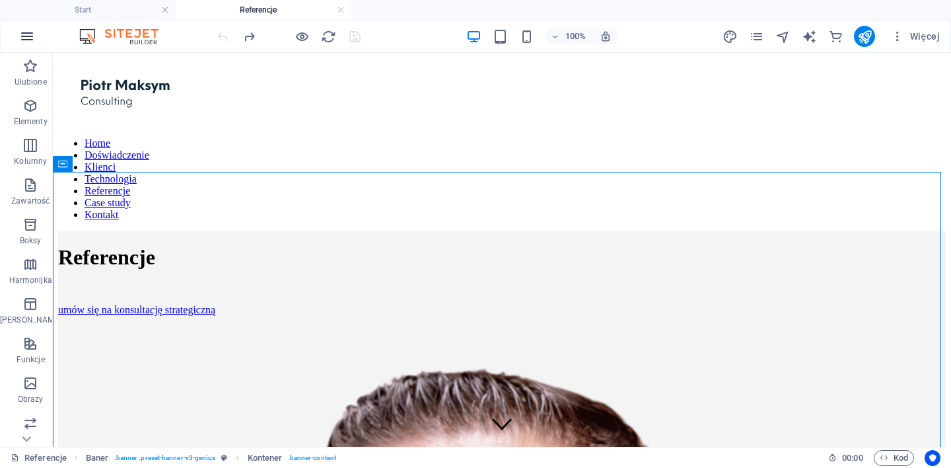
click at [26, 34] on icon "button" at bounding box center [27, 36] width 16 height 16
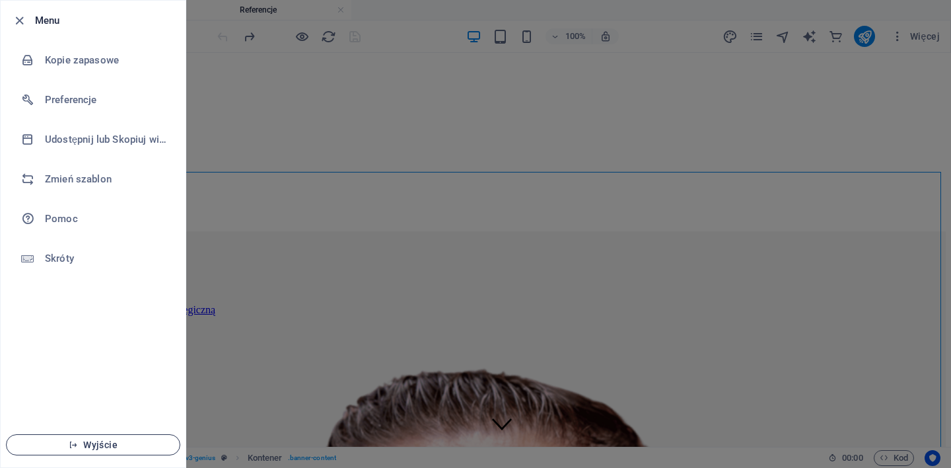
click at [106, 444] on span "Wyjście" at bounding box center [93, 444] width 152 height 11
